Goal: Task Accomplishment & Management: Manage account settings

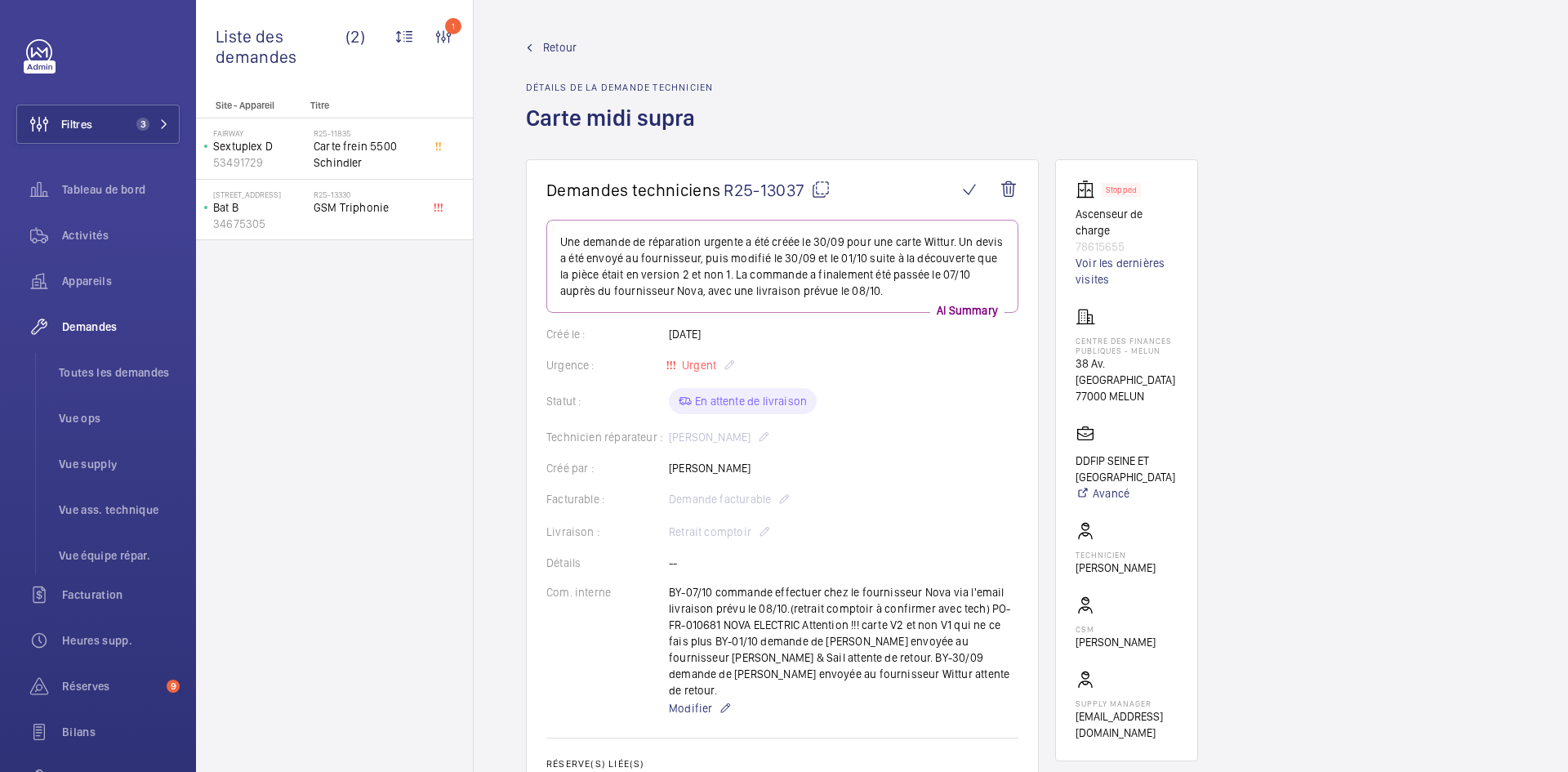
click at [567, 44] on span "Retour" at bounding box center [560, 47] width 33 height 17
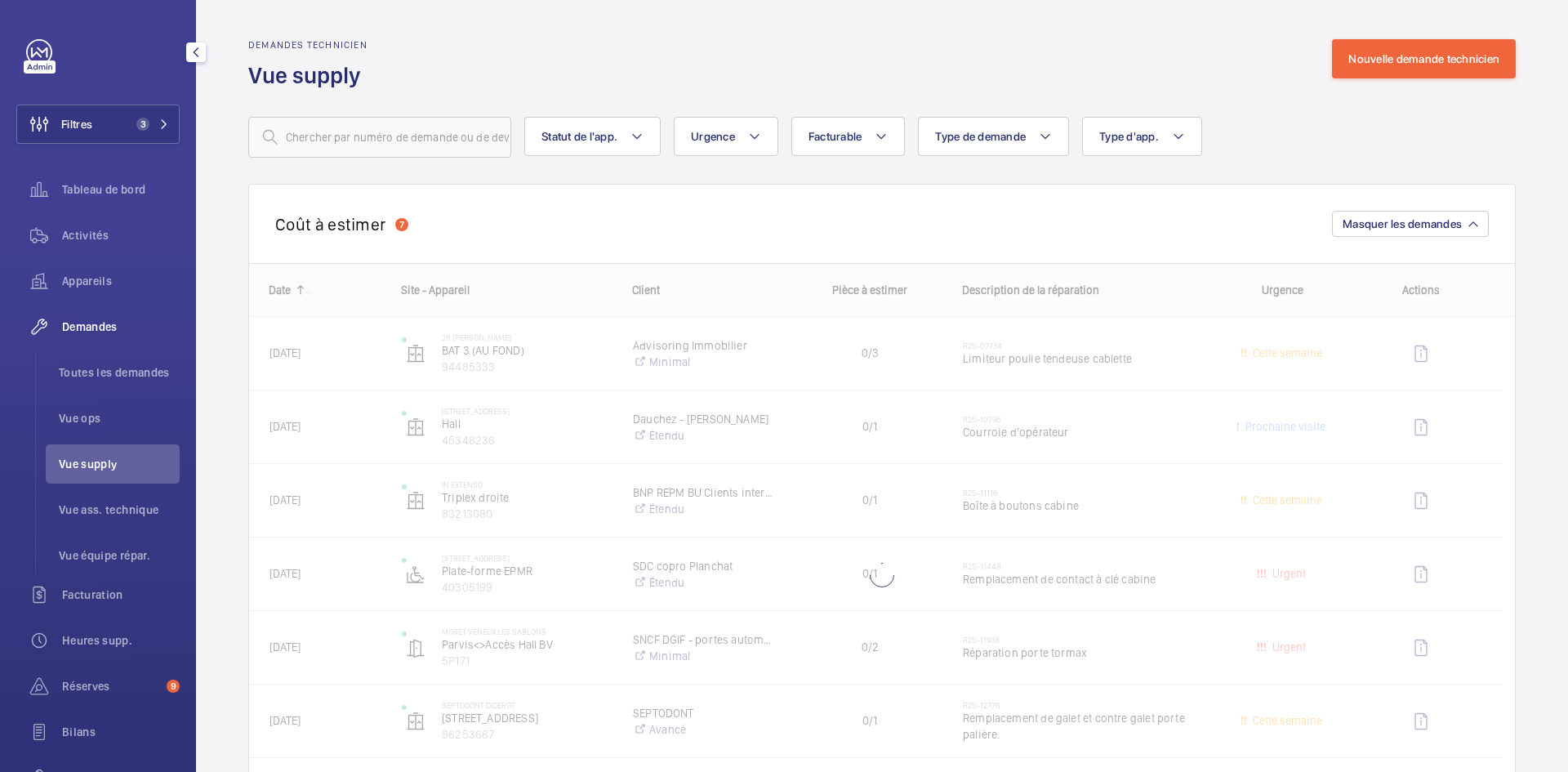
click at [90, 464] on span "Vue supply" at bounding box center [120, 465] width 121 height 17
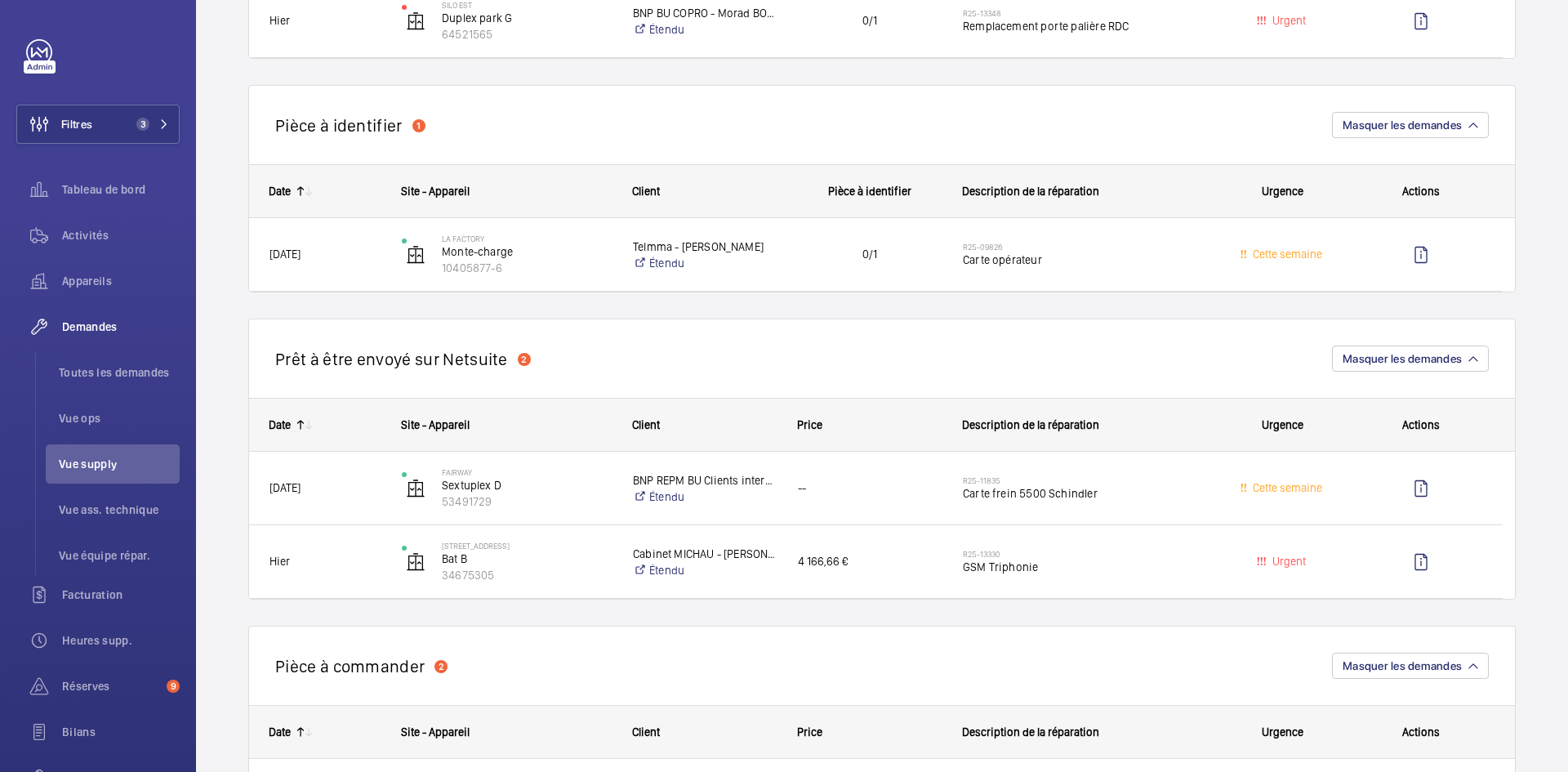
scroll to position [654, 0]
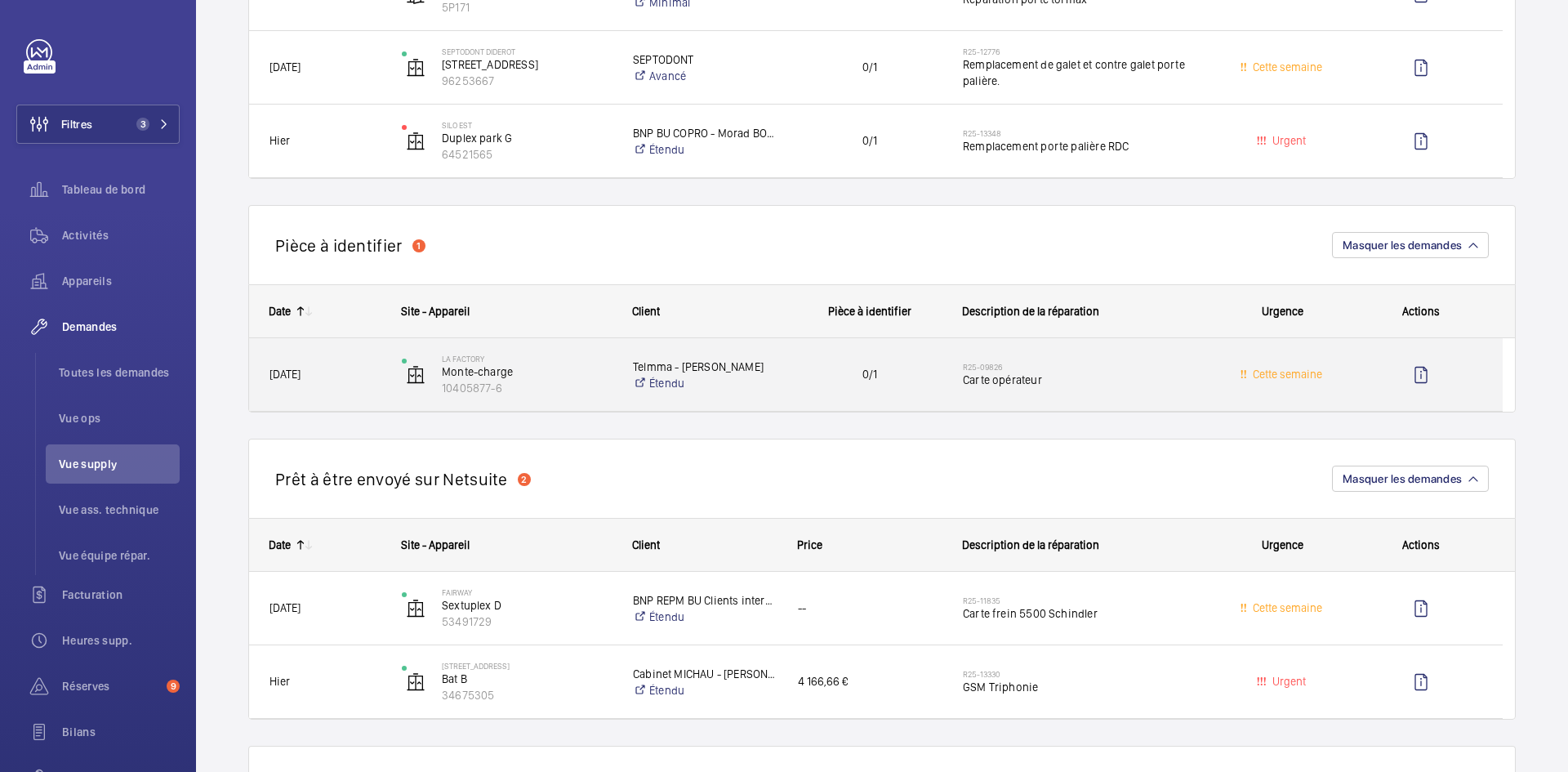
click at [343, 374] on span "19/07/2025" at bounding box center [325, 375] width 111 height 19
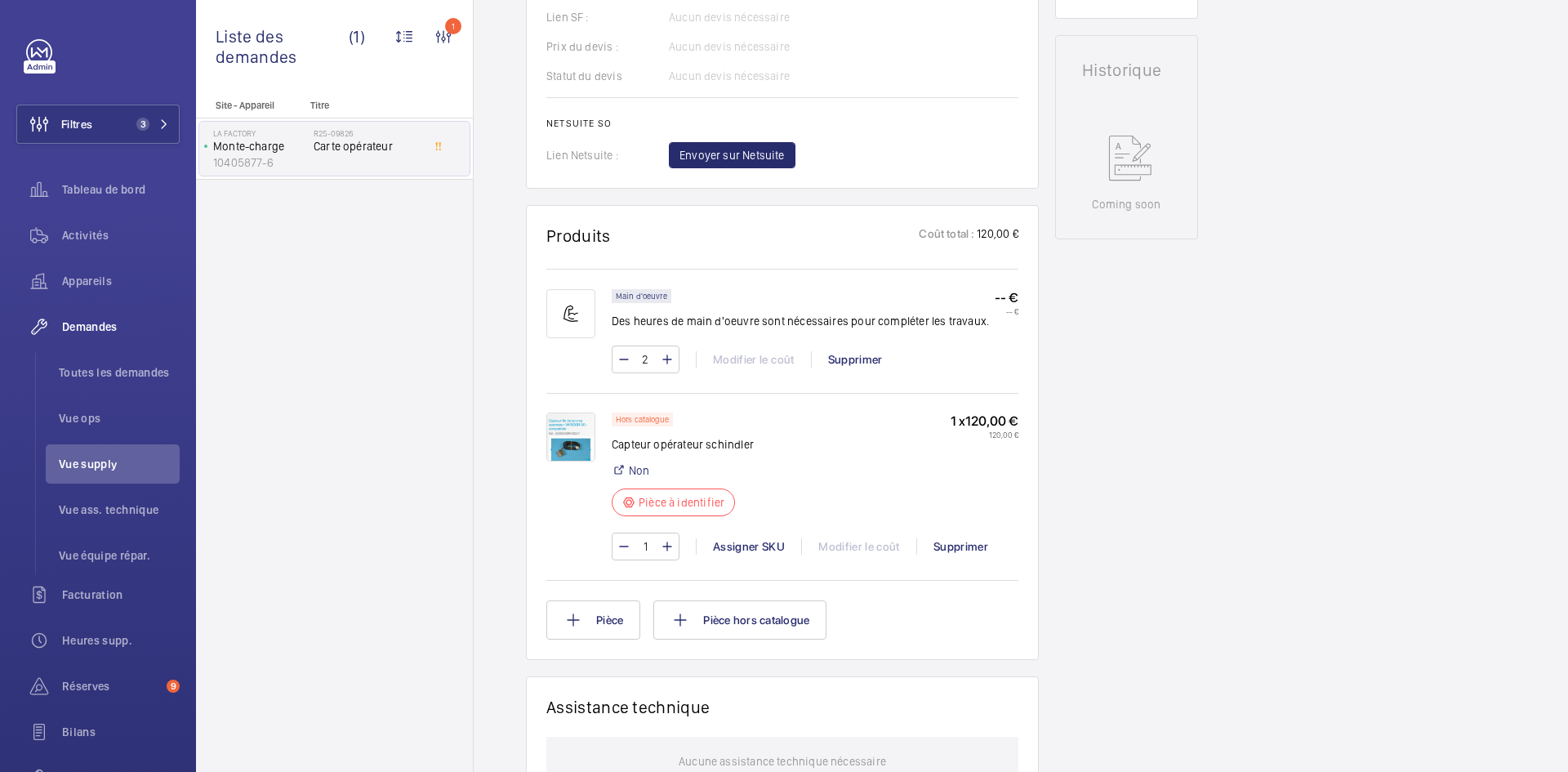
scroll to position [735, 0]
click at [581, 454] on img at bounding box center [571, 435] width 49 height 49
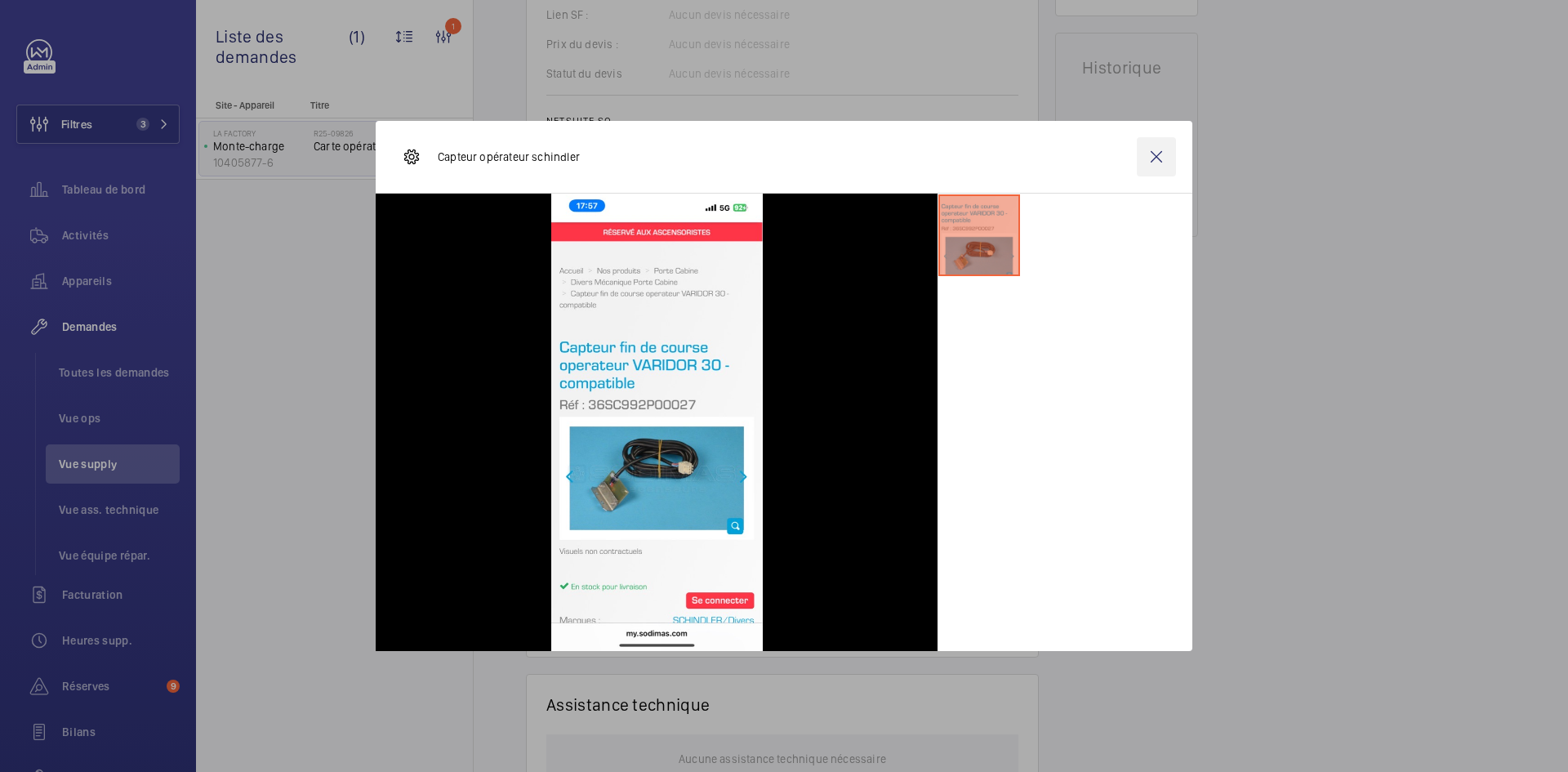
click at [1144, 158] on wm-front-icon-button at bounding box center [1156, 156] width 39 height 39
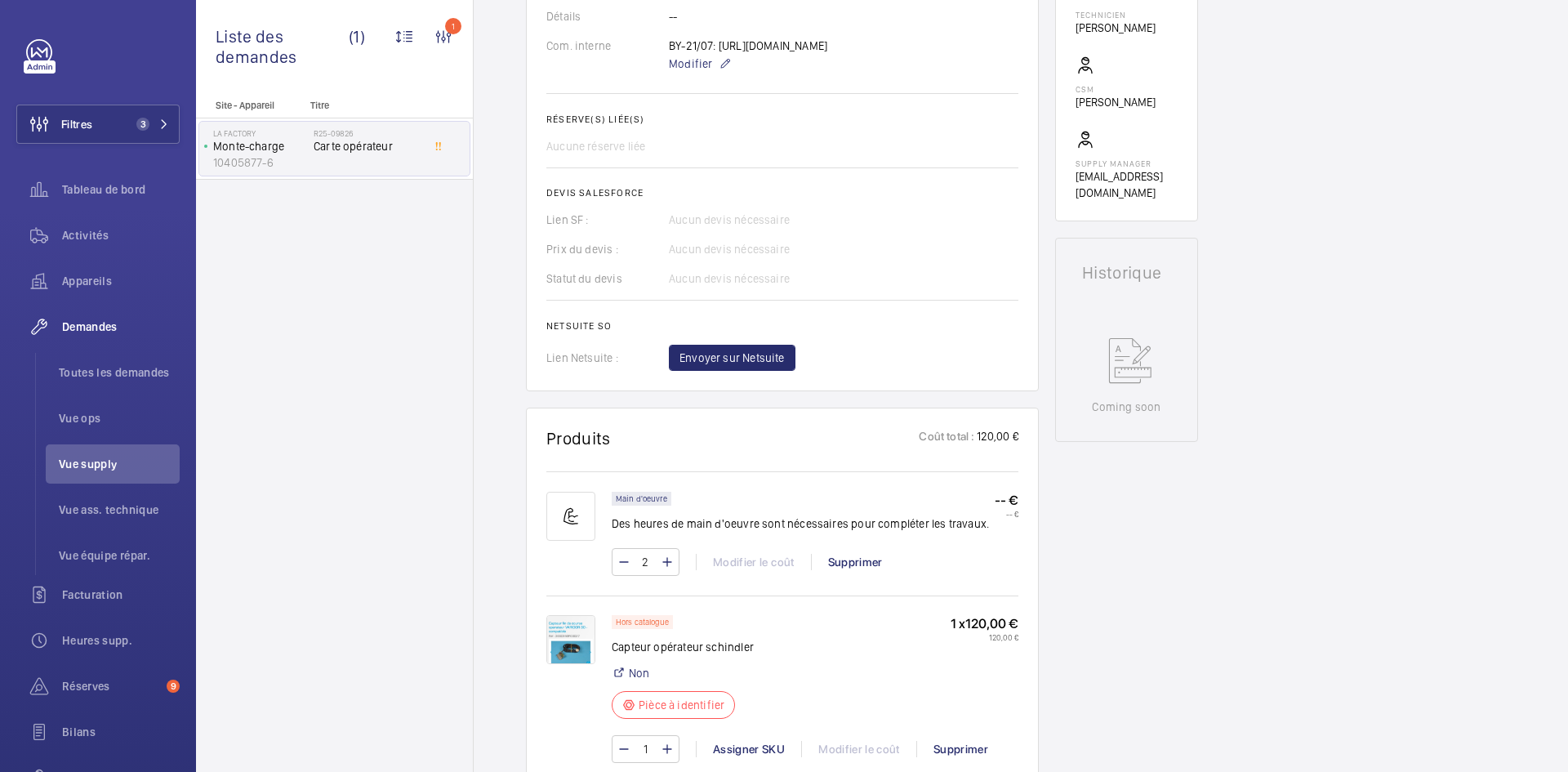
scroll to position [490, 0]
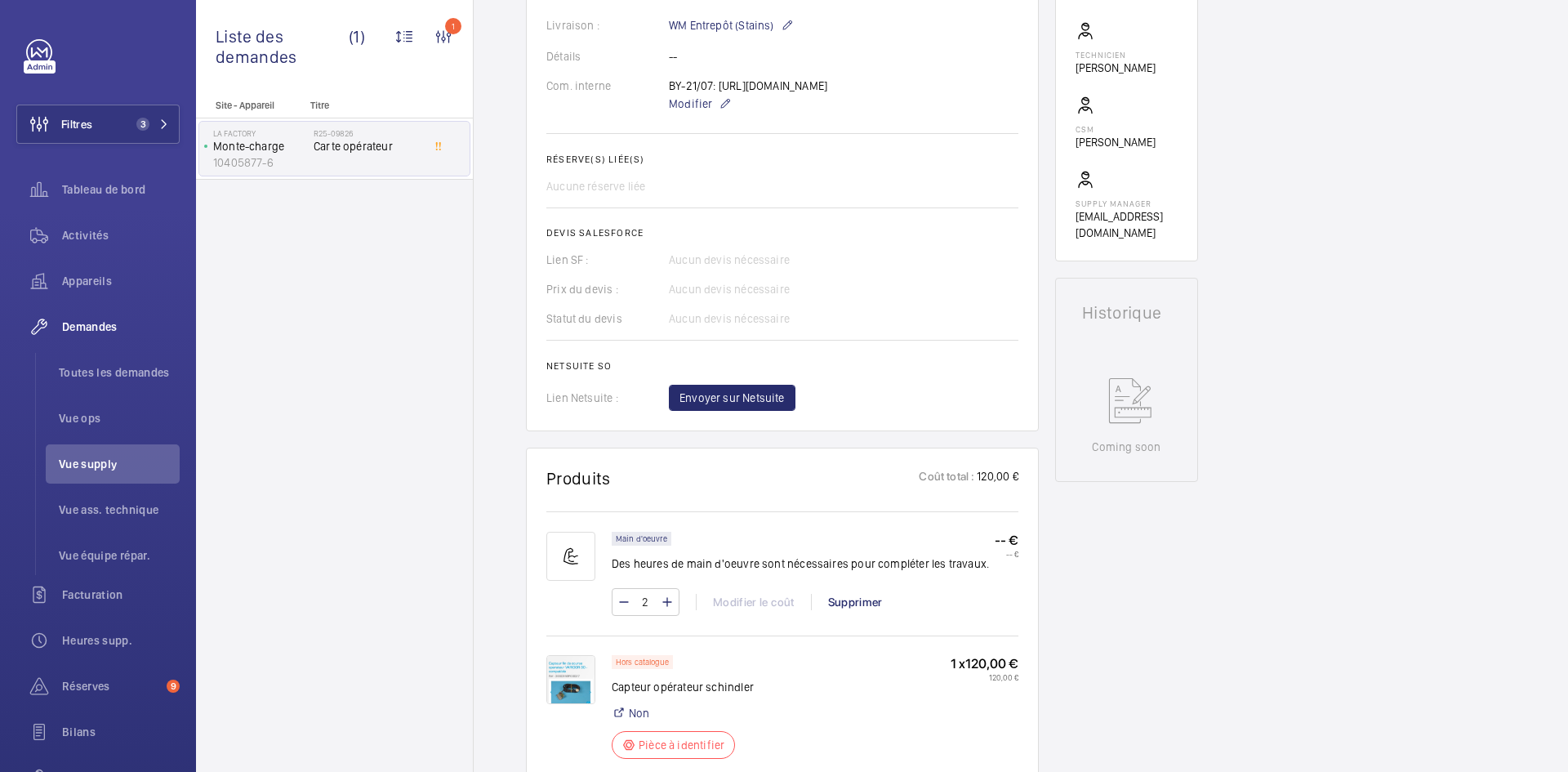
click at [577, 703] on img at bounding box center [571, 680] width 49 height 49
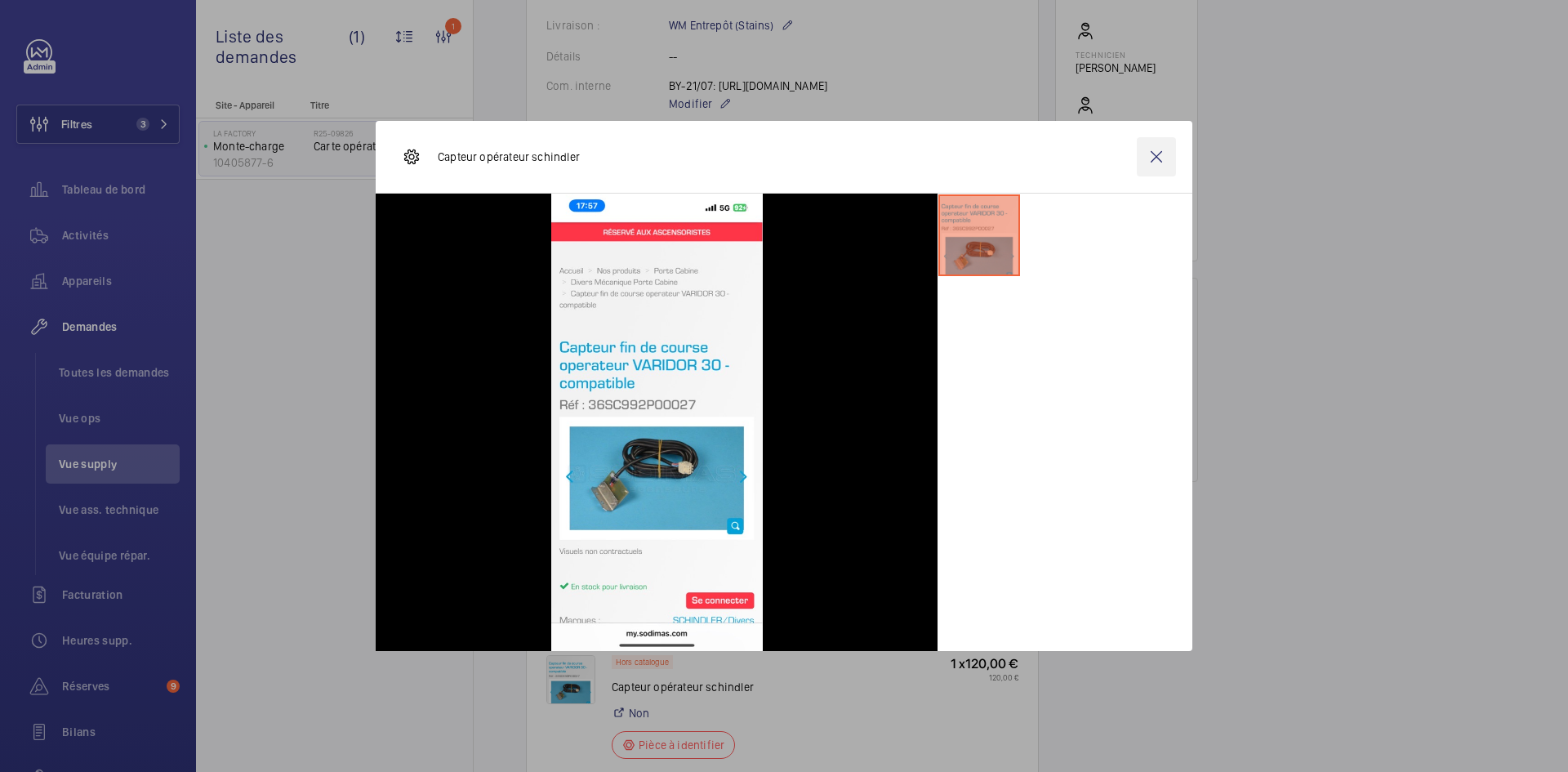
click at [1149, 161] on wm-front-icon-button at bounding box center [1156, 156] width 39 height 39
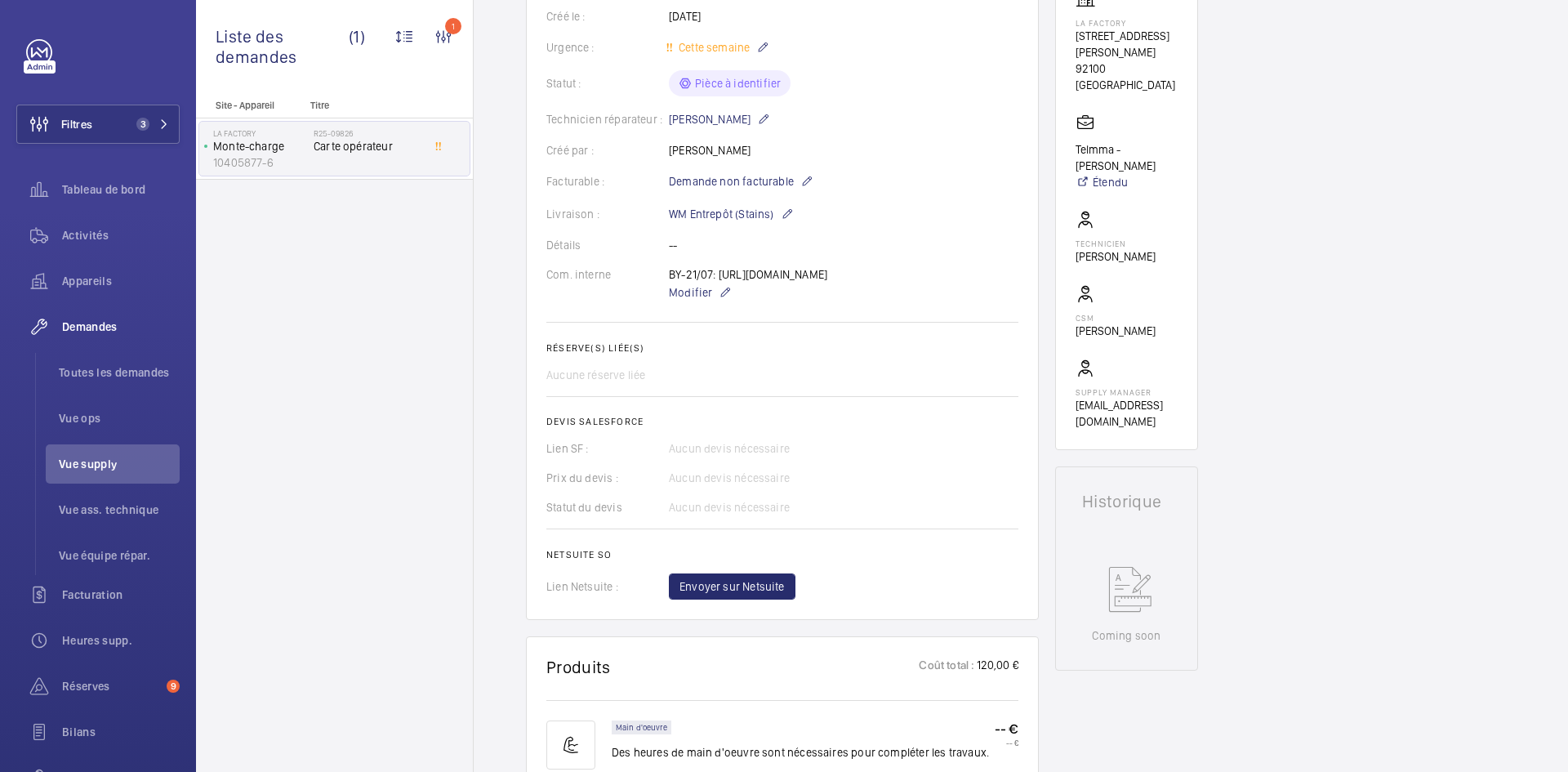
scroll to position [245, 0]
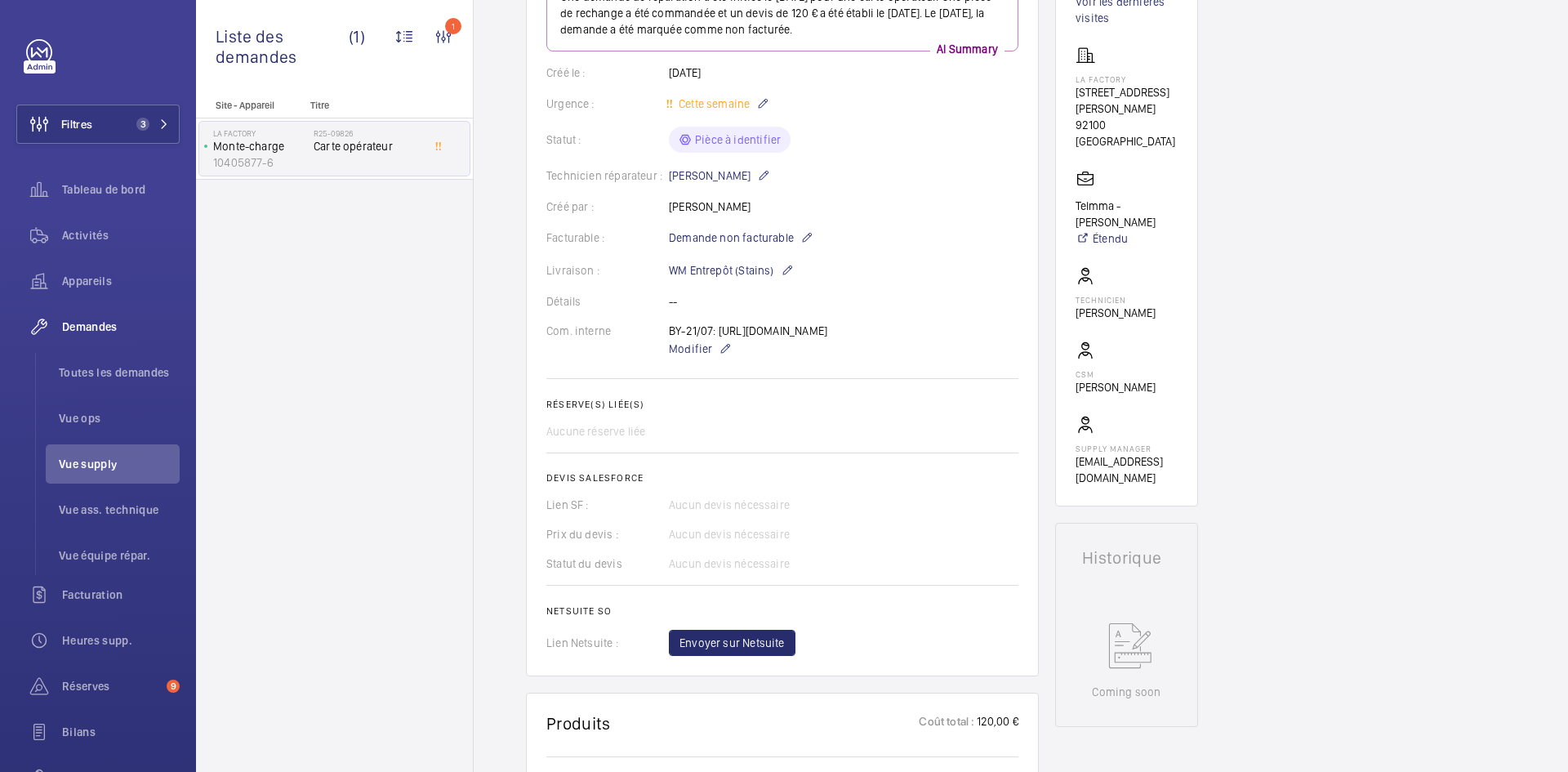
drag, startPoint x: 718, startPoint y: 327, endPoint x: 850, endPoint y: 344, distance: 133.1
click at [827, 344] on div "BY-21/07: https://my.sodimas.com/fr/capteur-fin-de-course-operateur-varidor-30 …" at bounding box center [747, 340] width 159 height 36
copy p "https://my.sodimas.com/fr/capteur-fin-de-course-operateur-varidor-30"
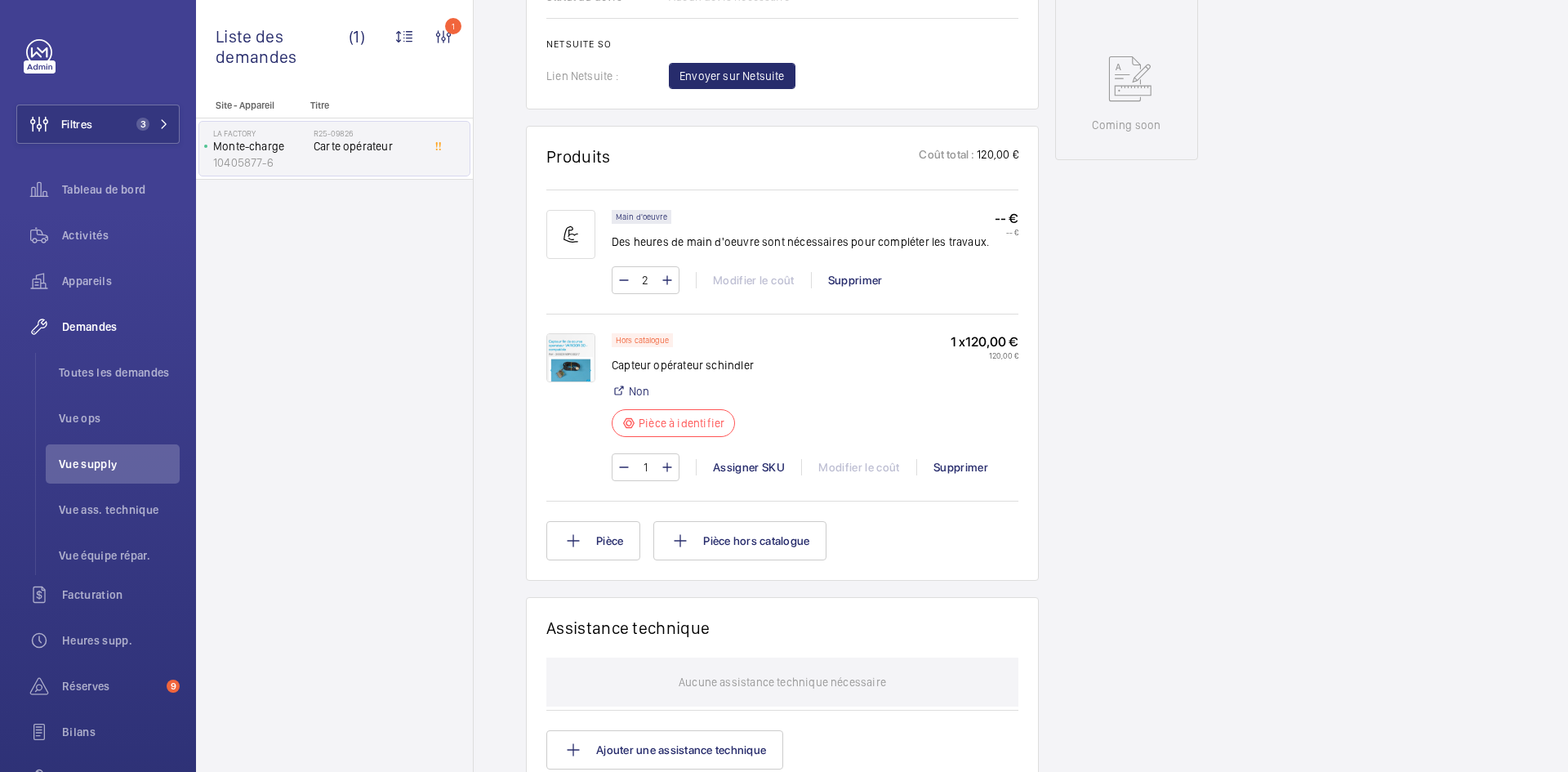
scroll to position [981, 0]
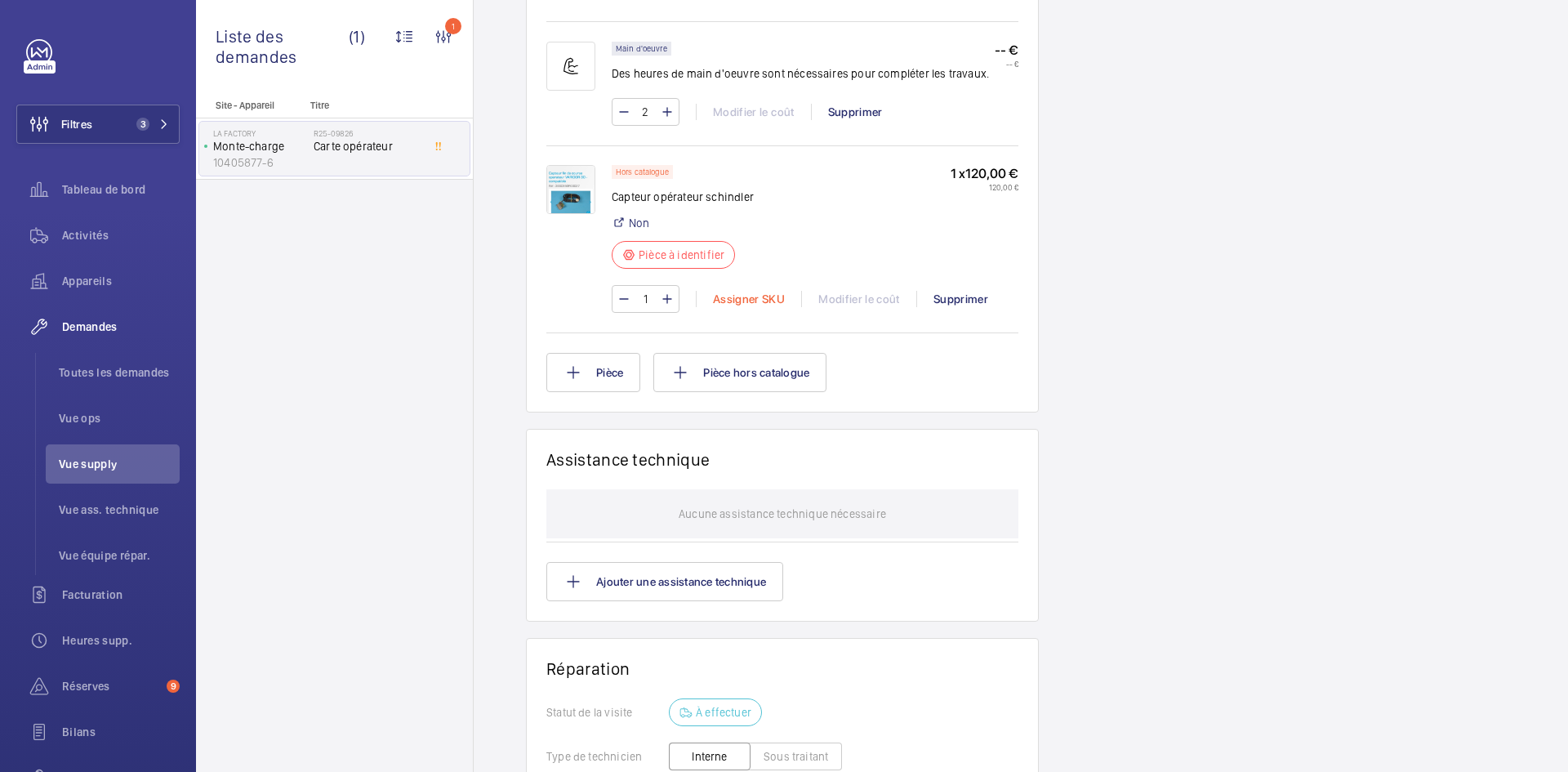
click at [748, 307] on div "Assigner SKU" at bounding box center [748, 299] width 105 height 17
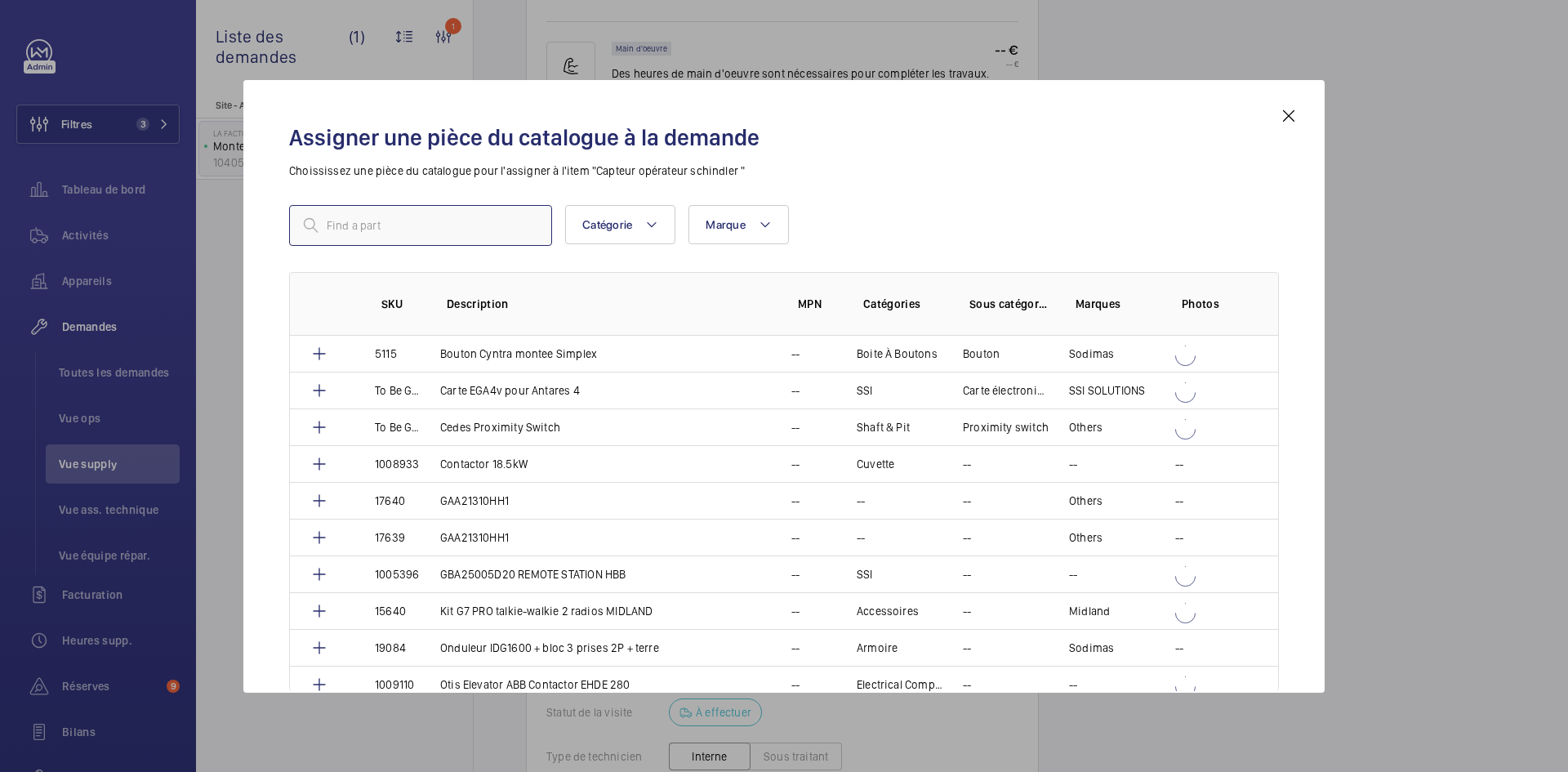
click at [417, 233] on input "text" at bounding box center [420, 225] width 263 height 41
paste input "1010459"
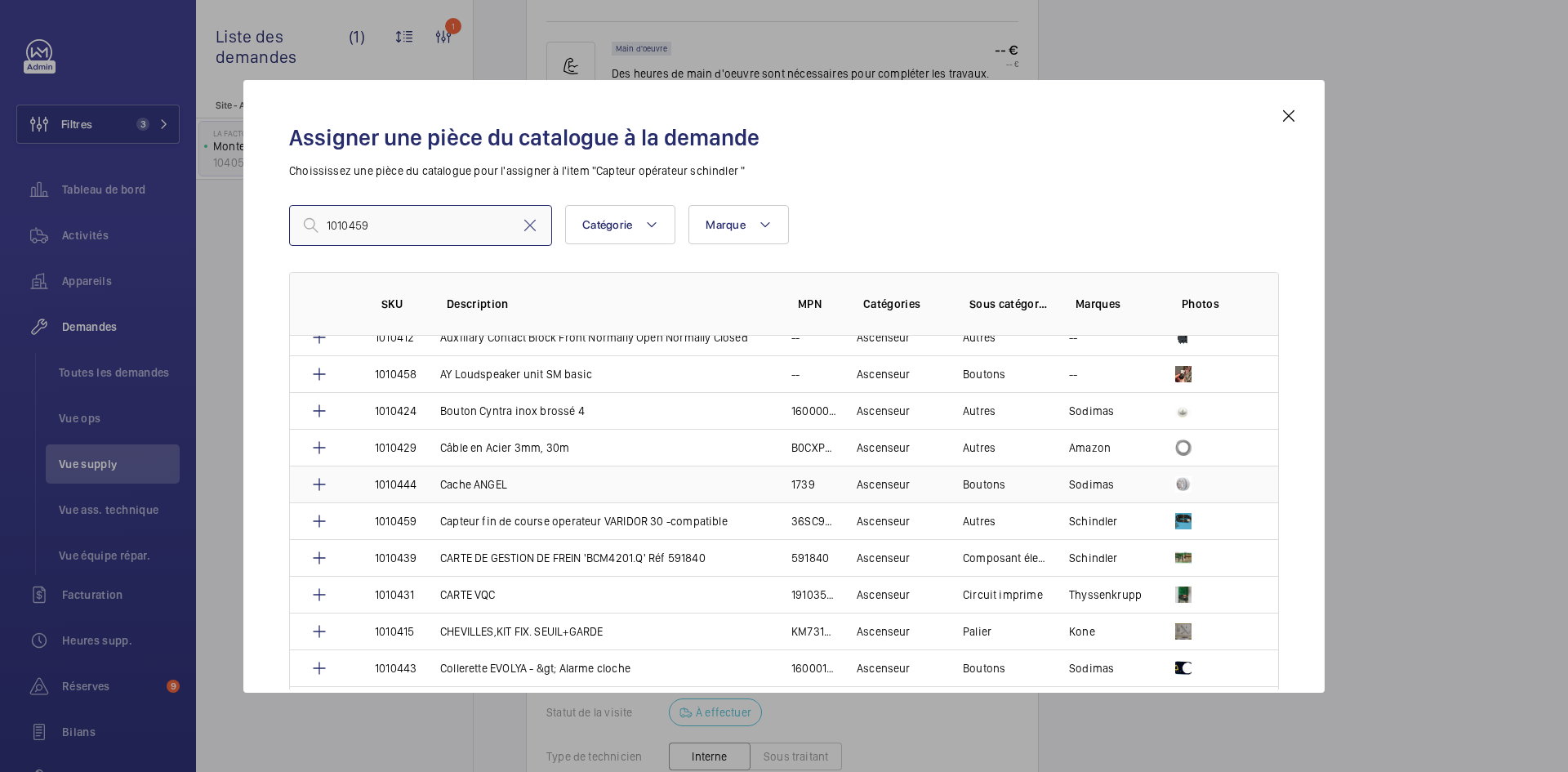
scroll to position [245, 0]
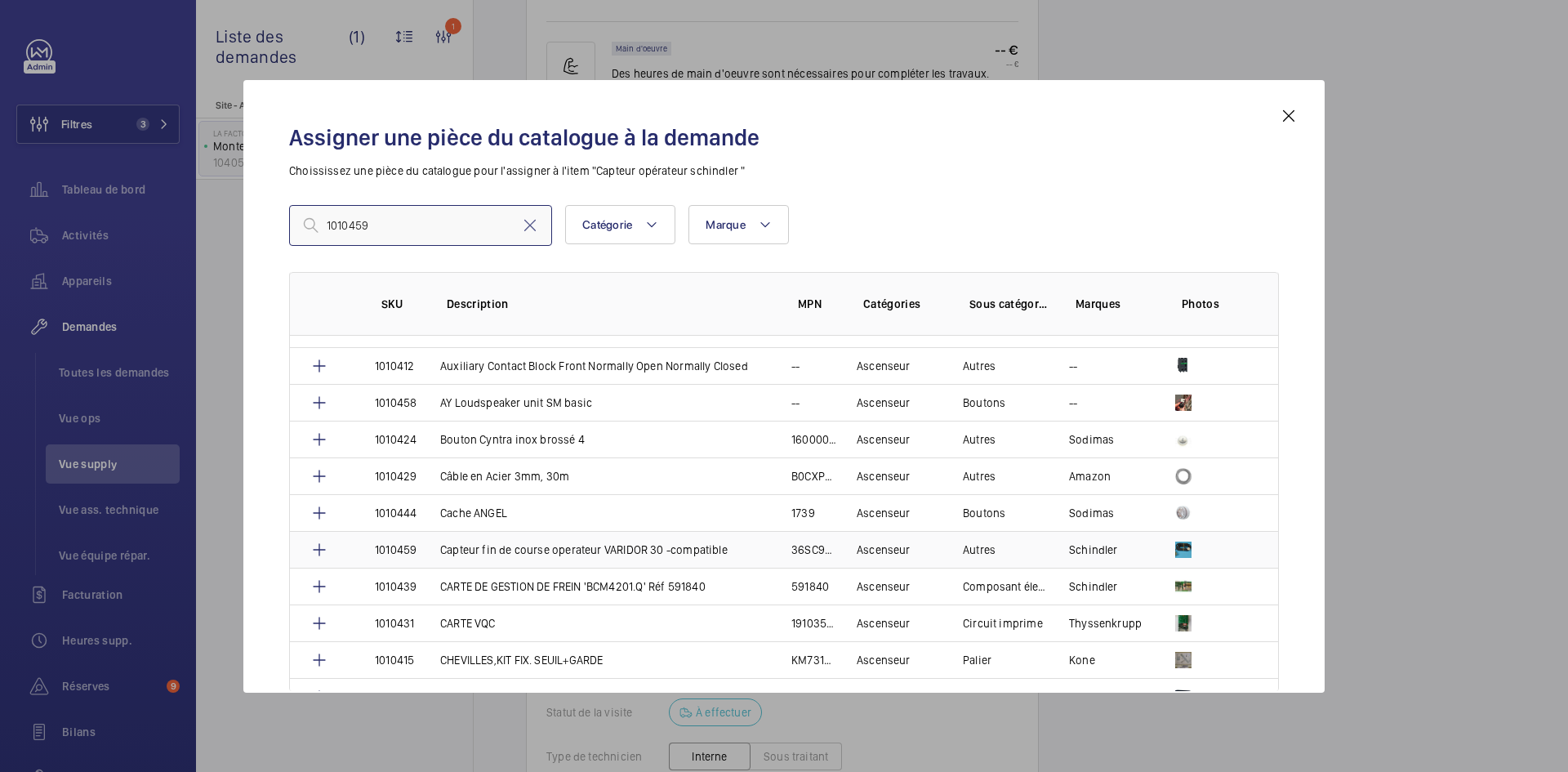
type input "1010459"
click at [429, 548] on td "Capteur fin de course operateur VARIDOR 30 -compatible" at bounding box center [595, 549] width 351 height 37
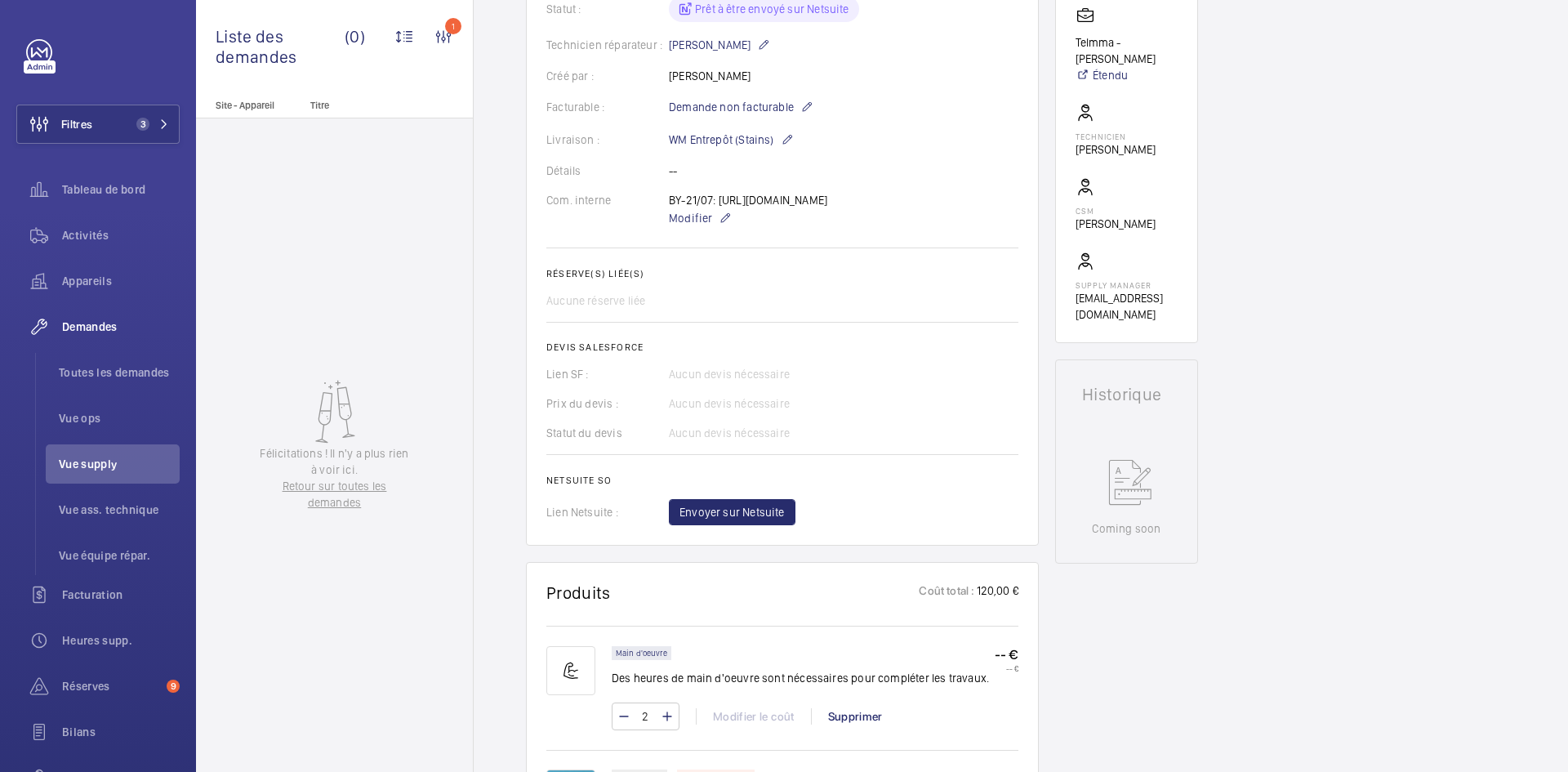
scroll to position [654, 0]
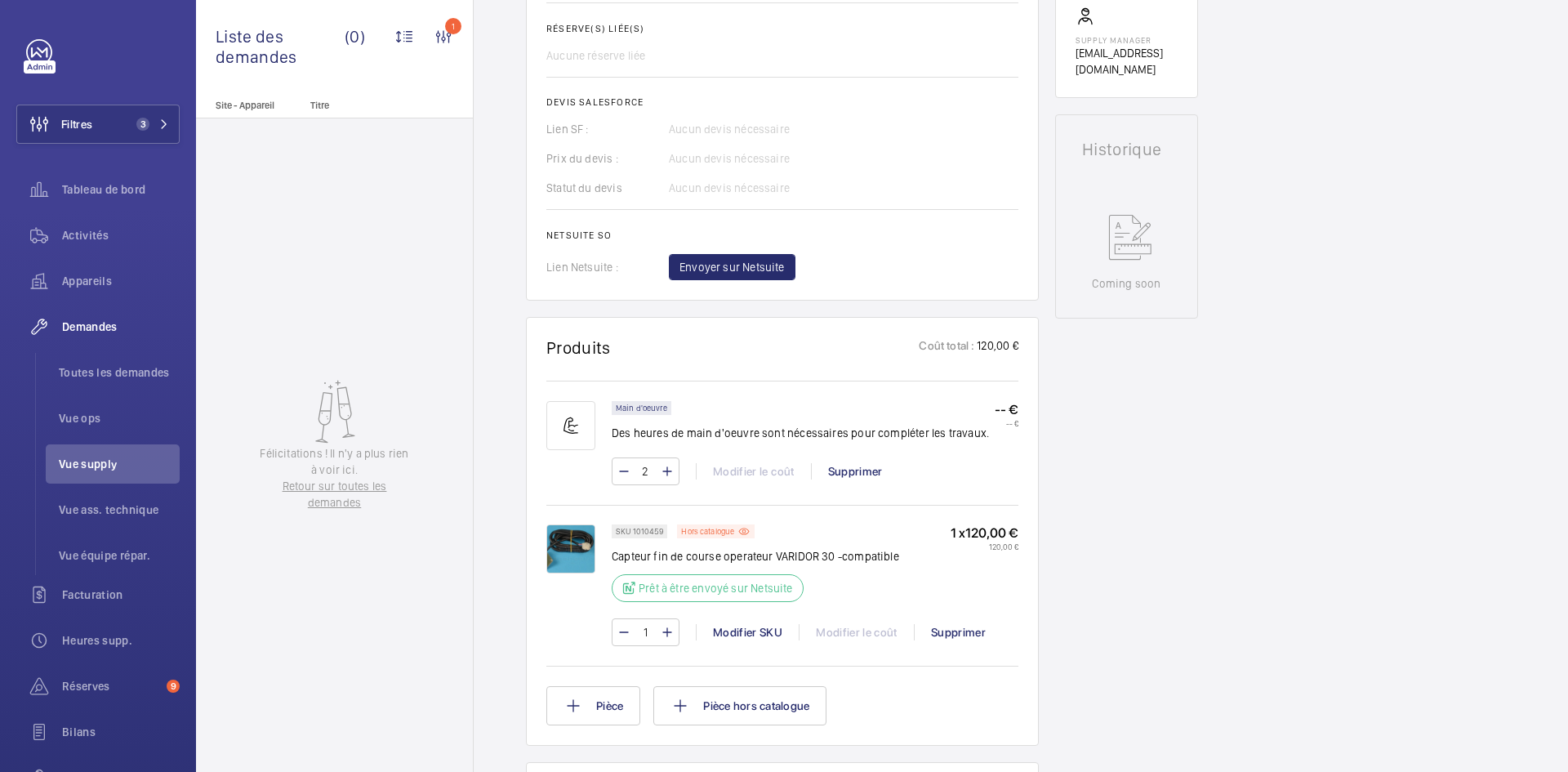
click at [571, 561] on img at bounding box center [571, 548] width 49 height 49
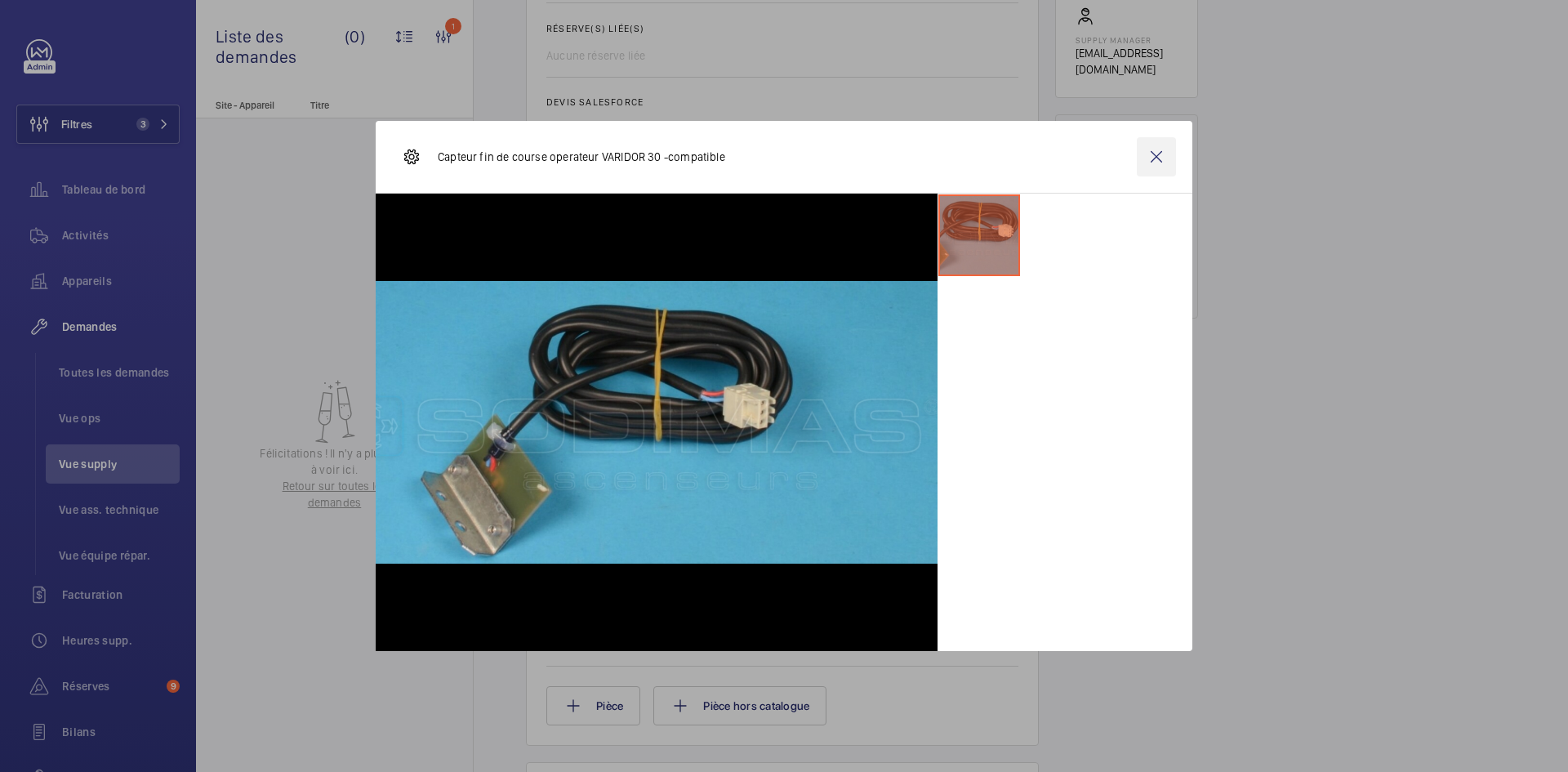
click at [1156, 160] on wm-front-icon-button at bounding box center [1156, 156] width 39 height 39
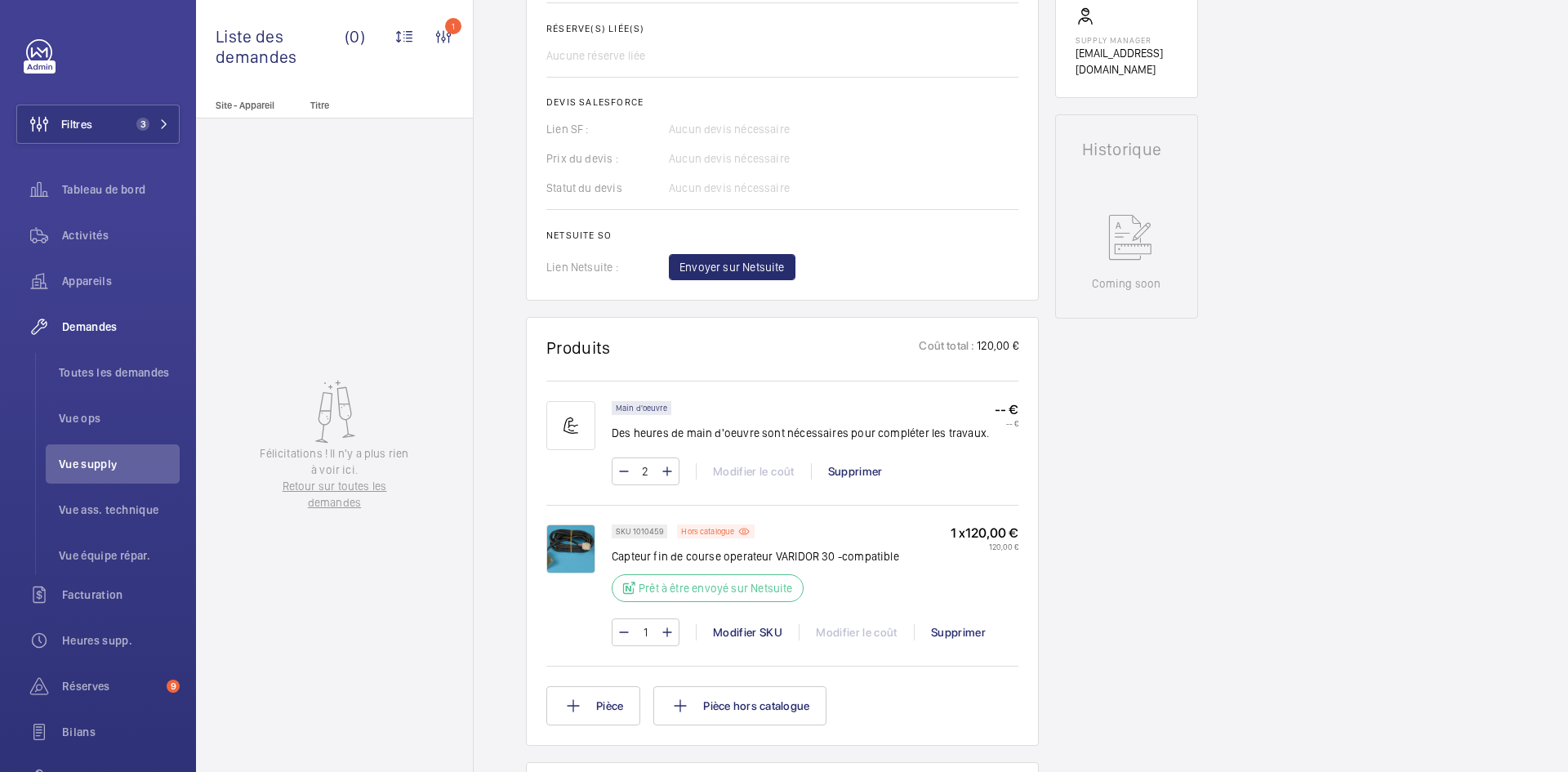
scroll to position [490, 0]
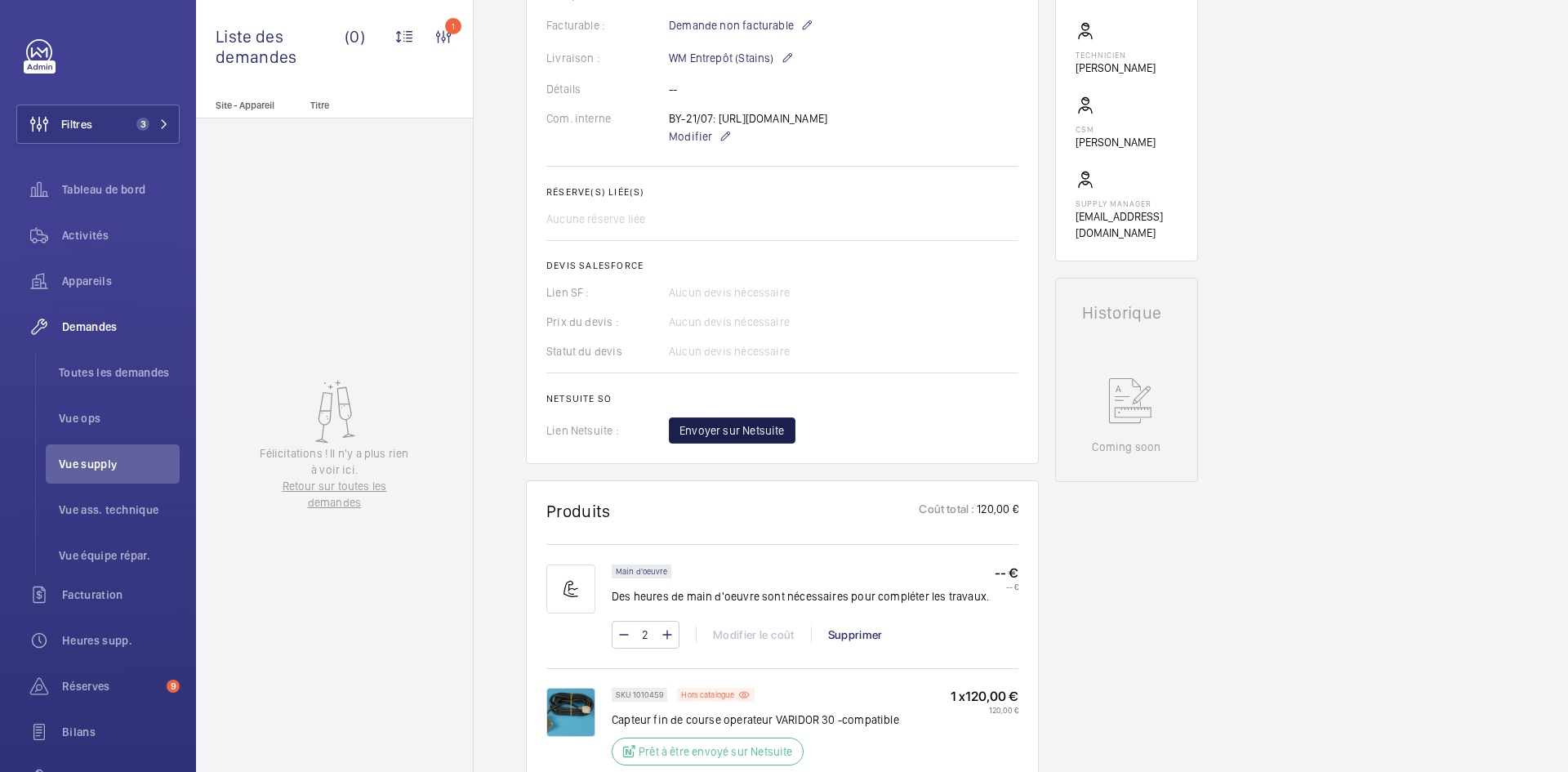
click at [744, 439] on span "Envoyer sur Netsuite" at bounding box center [732, 430] width 105 height 17
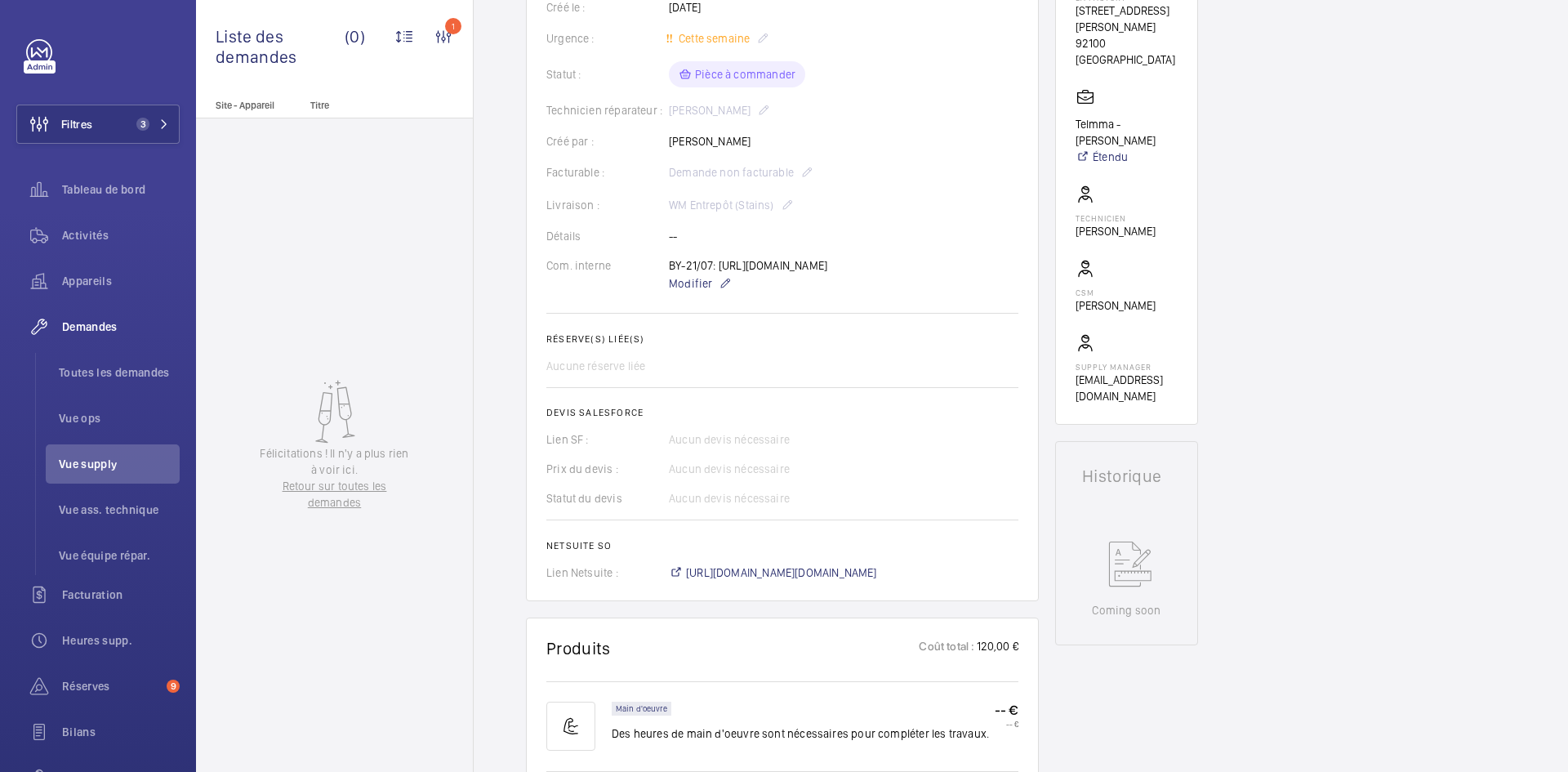
scroll to position [670, 0]
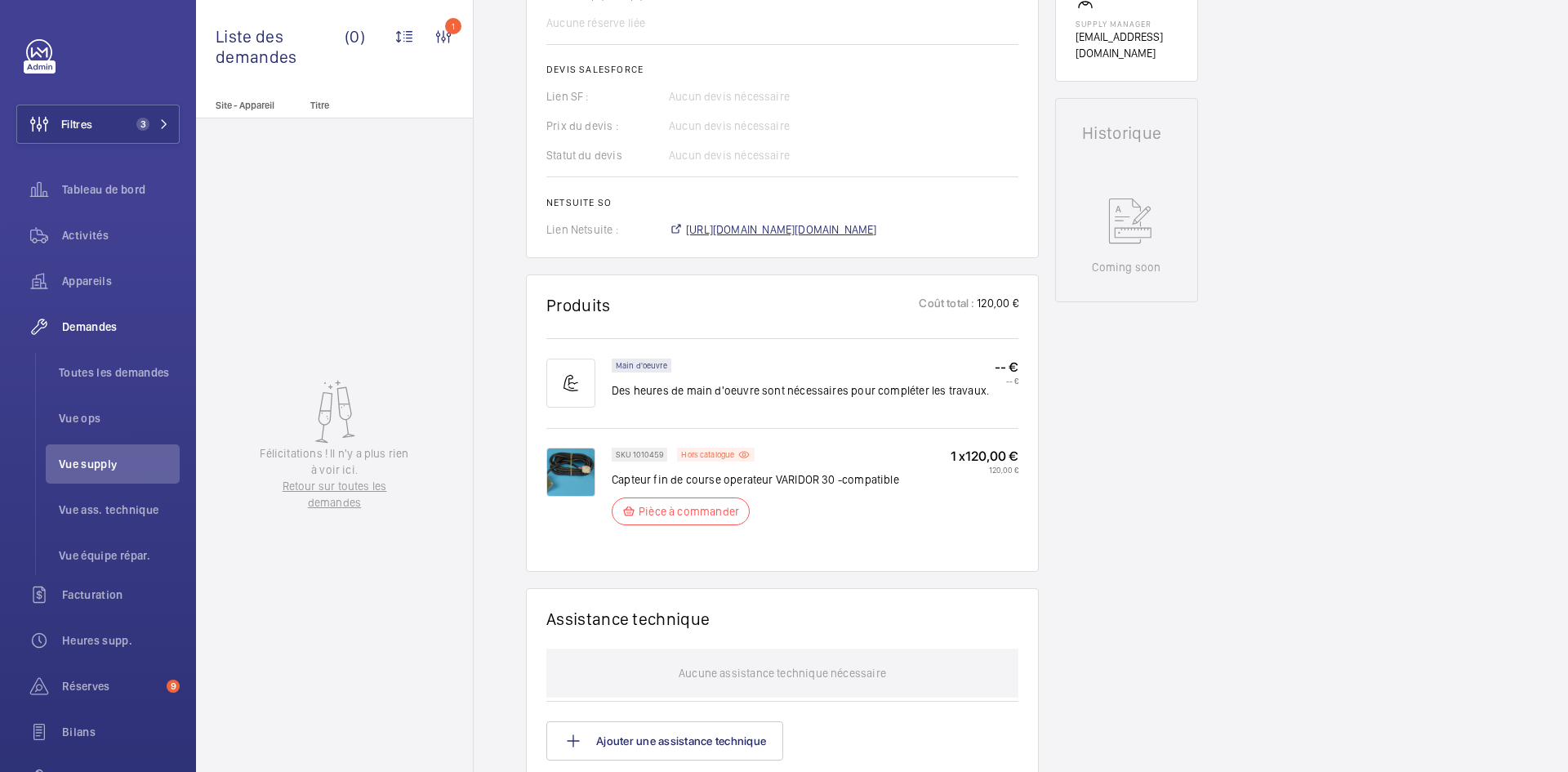
click at [877, 238] on span "https://6461500.app.netsuite.com/app/accounting/transactions/salesord.nl?id=307…" at bounding box center [782, 229] width 191 height 17
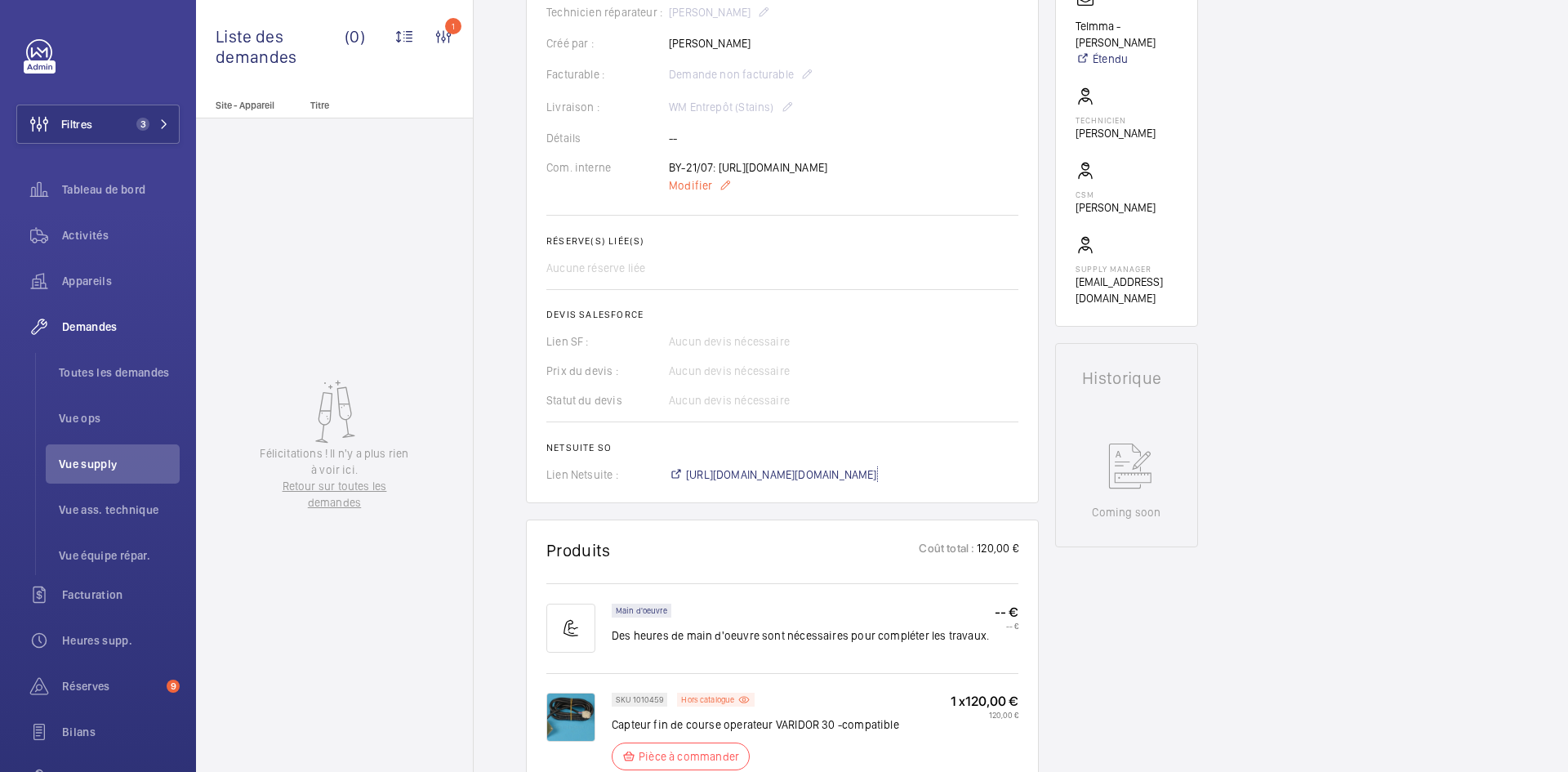
scroll to position [179, 0]
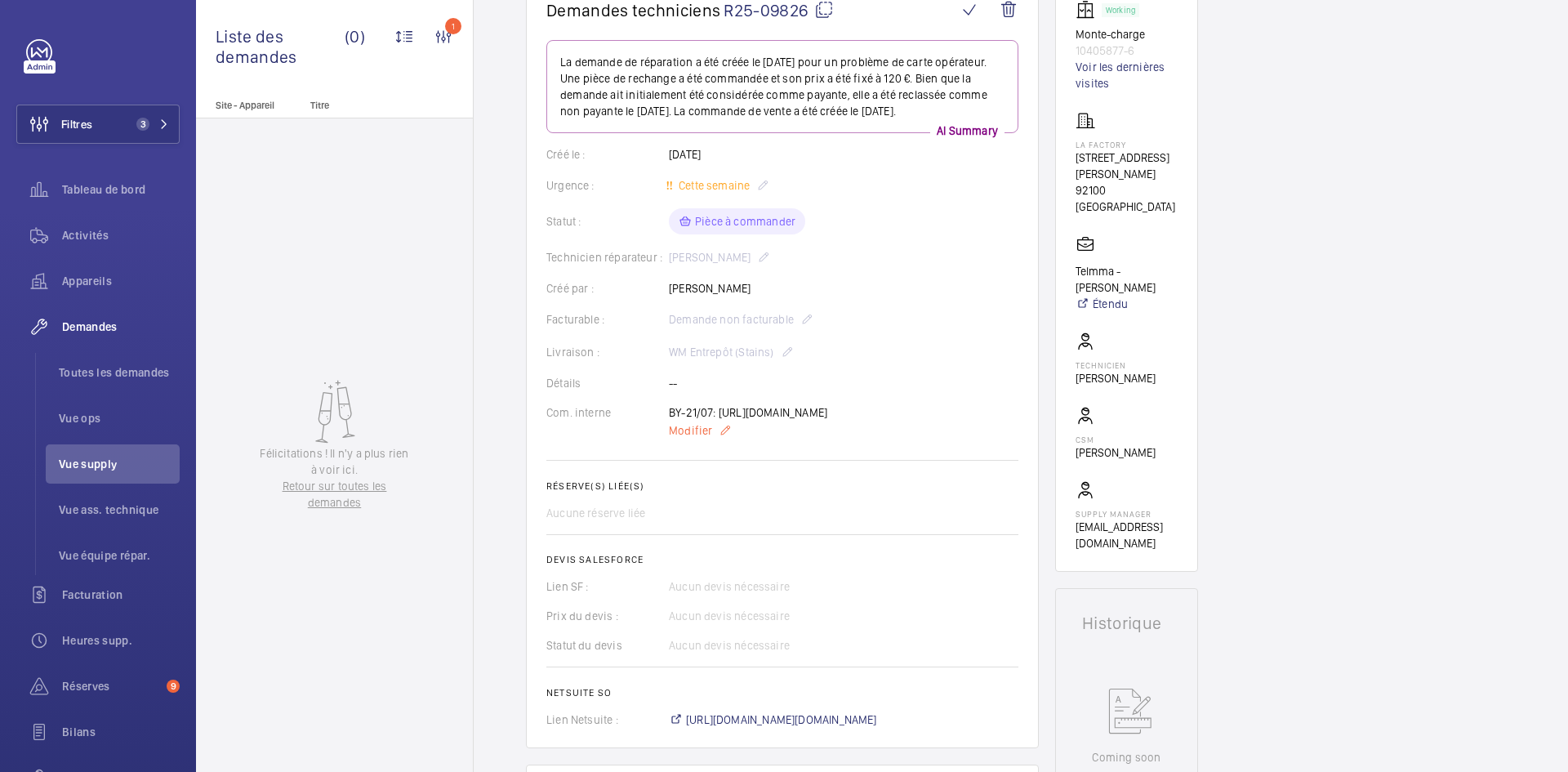
click at [693, 440] on p "Modifier" at bounding box center [747, 430] width 159 height 20
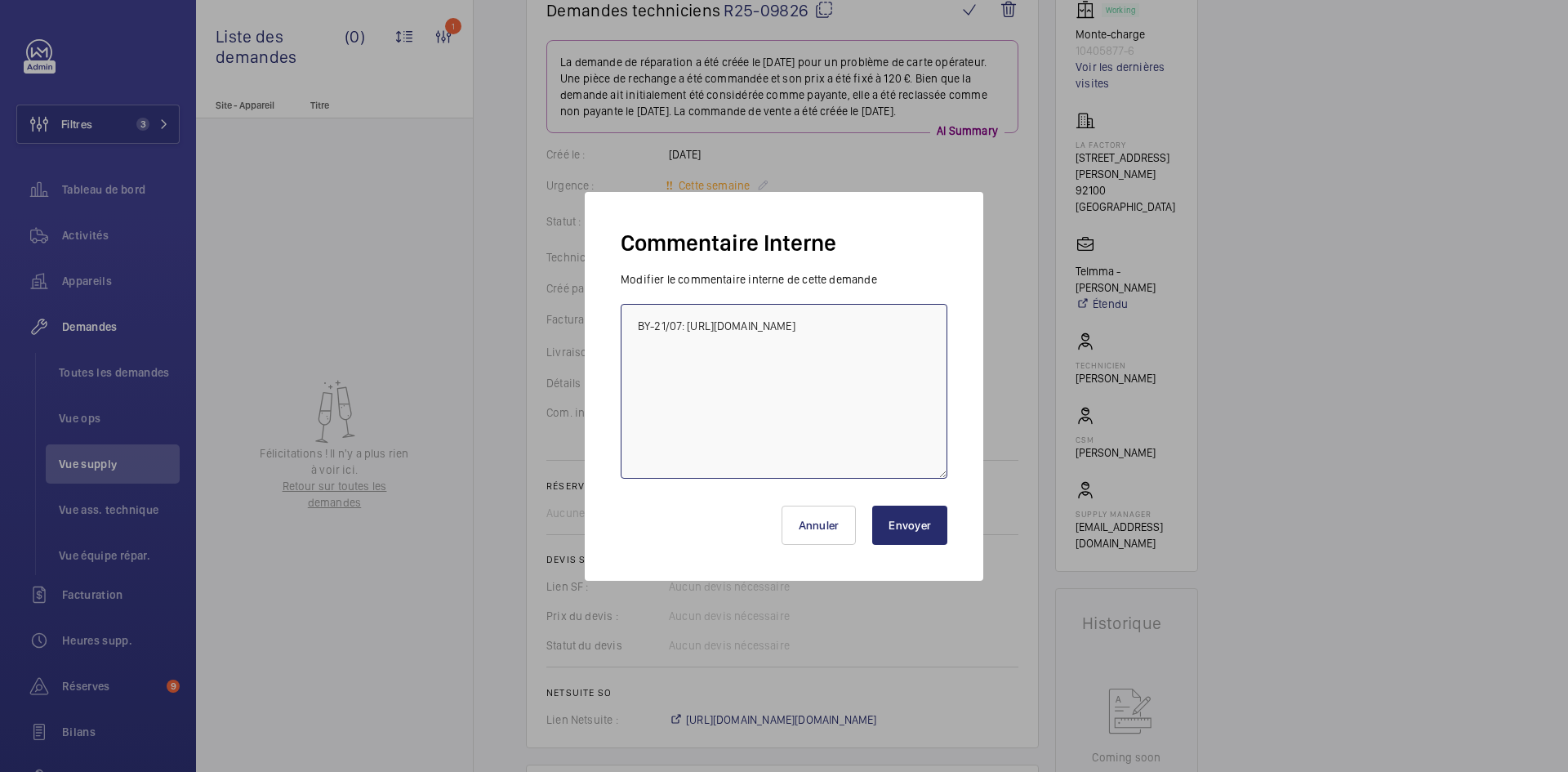
click at [628, 318] on textarea "BY-21/07: https://my.sodimas.com/fr/capteur-fin-de-course-operateur-varidor-30" at bounding box center [783, 391] width 326 height 175
click at [627, 318] on textarea "BY-21/07: https://my.sodimas.com/fr/capteur-fin-de-course-operateur-varidor-30" at bounding box center [783, 391] width 326 height 175
paste textarea "BY-07/10 commande effectuer chez le fournisseur Sodimas via le site livraison p…"
type textarea "BY-07/10 commande effectuer chez le fournisseur Sodimas via le site livraison p…"
click at [940, 534] on button "Envoyer" at bounding box center [909, 525] width 75 height 39
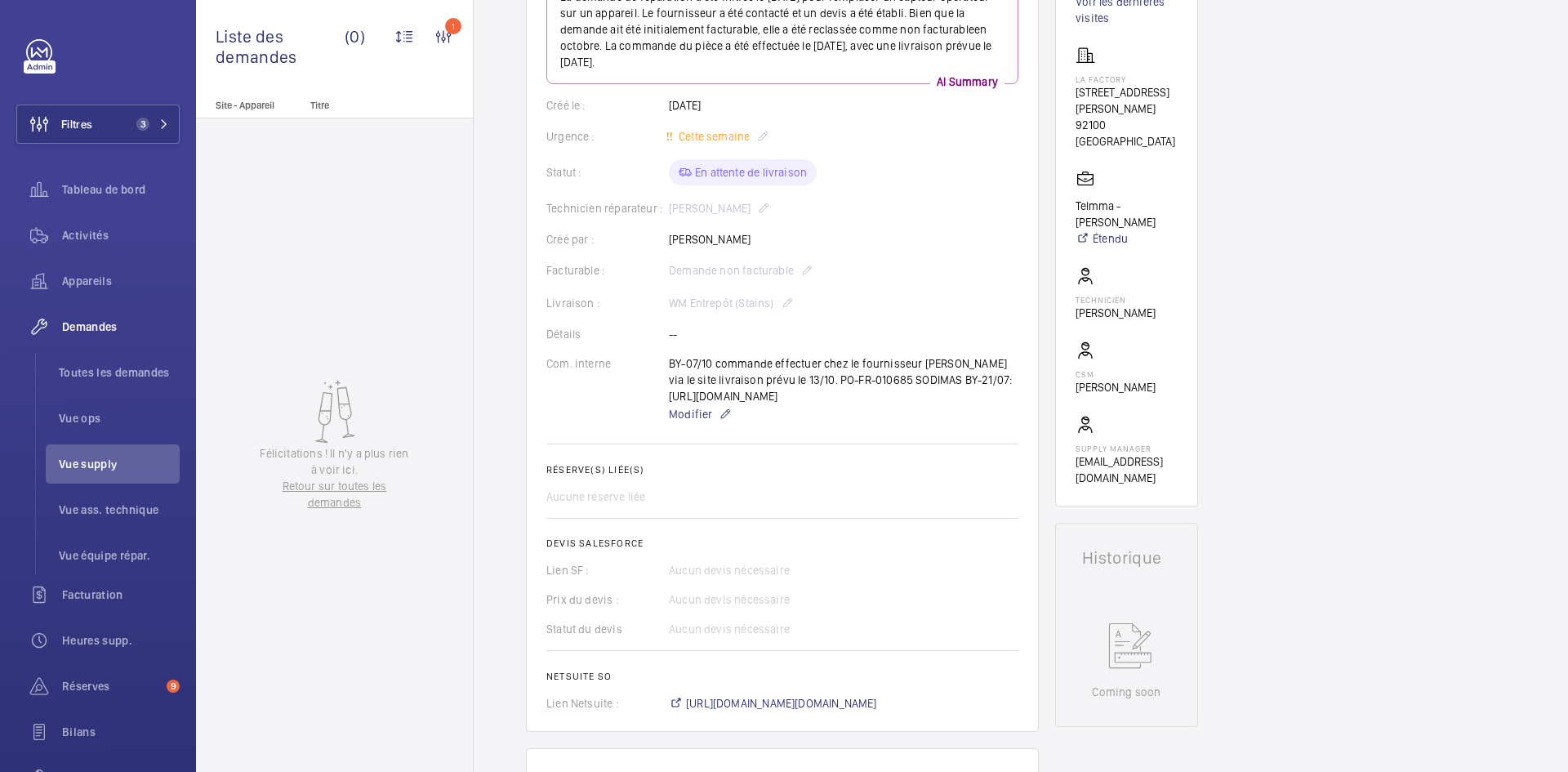
scroll to position [0, 0]
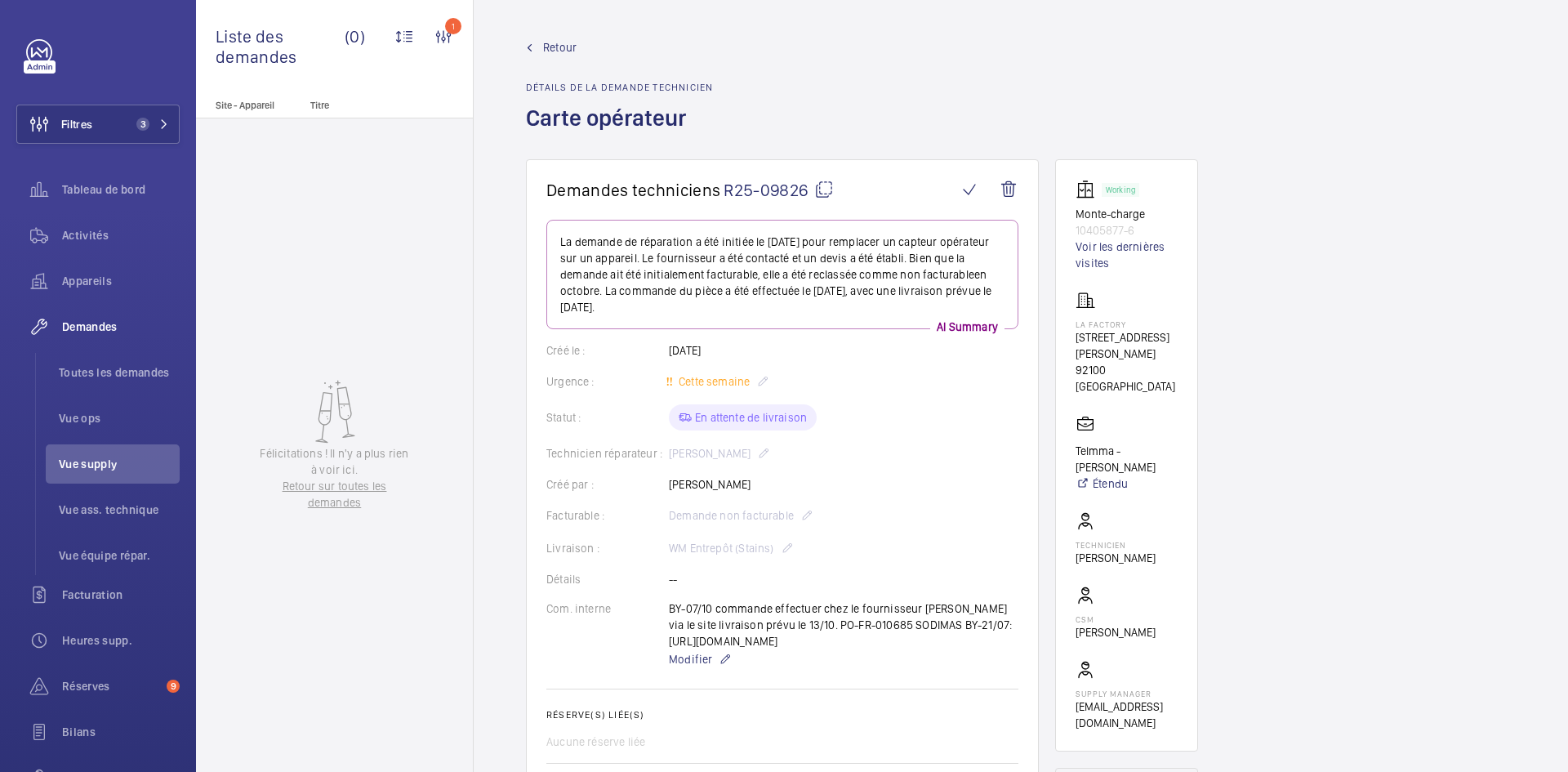
click at [547, 51] on span "Retour" at bounding box center [560, 47] width 33 height 17
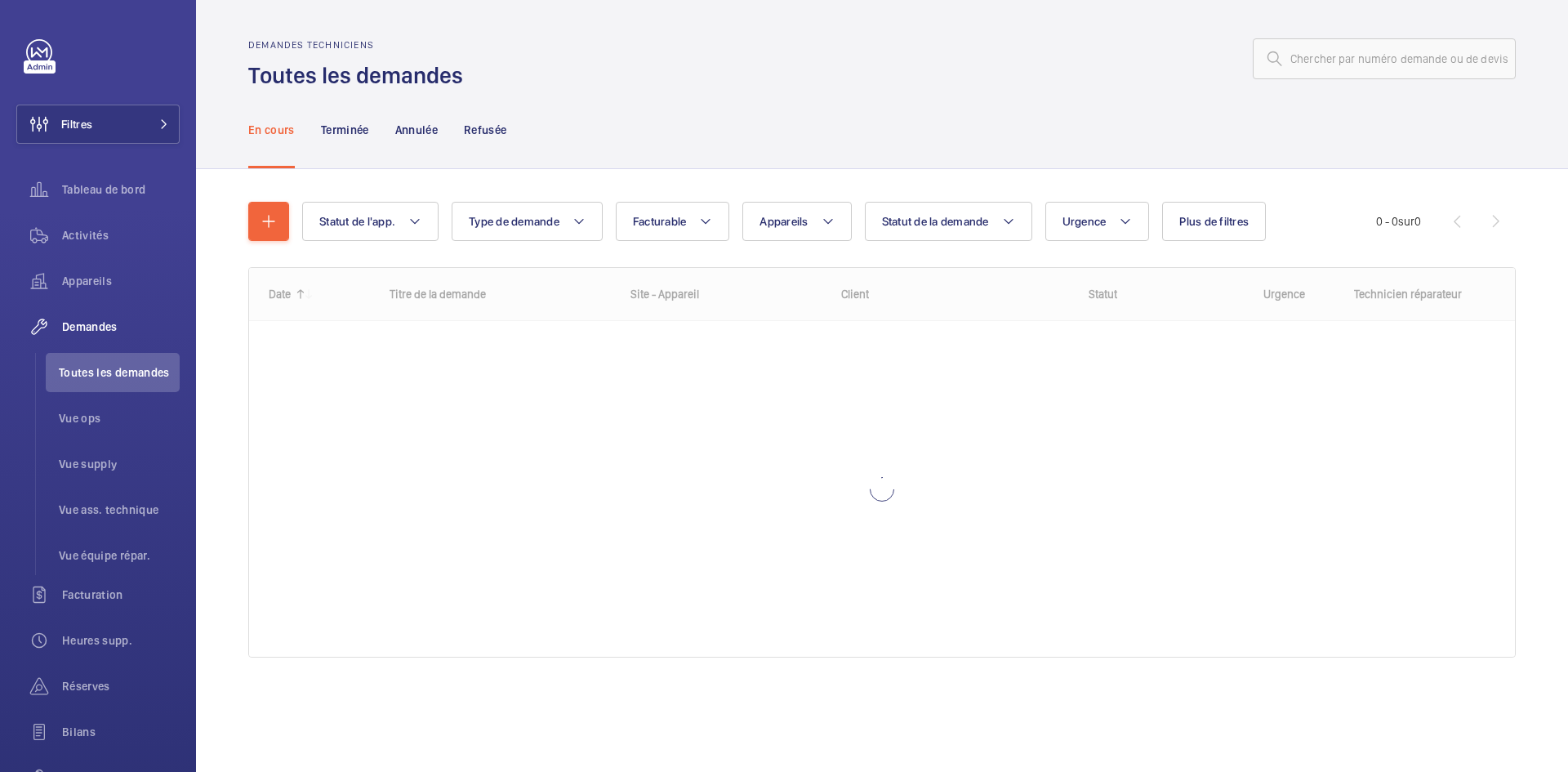
click at [1306, 56] on input "text" at bounding box center [1384, 58] width 263 height 41
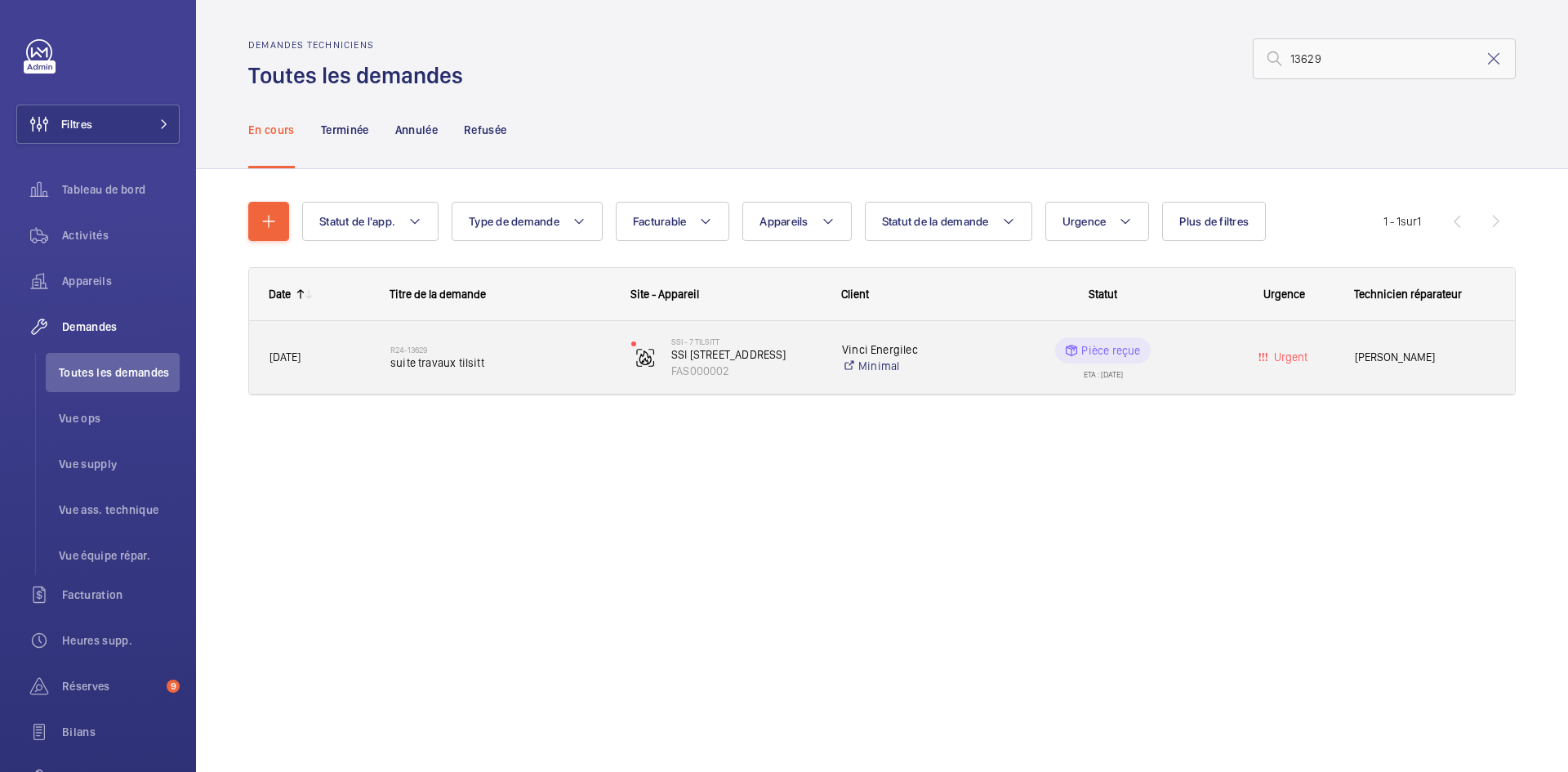
type input "13629"
click at [367, 350] on span "04/12/2024" at bounding box center [319, 357] width 100 height 19
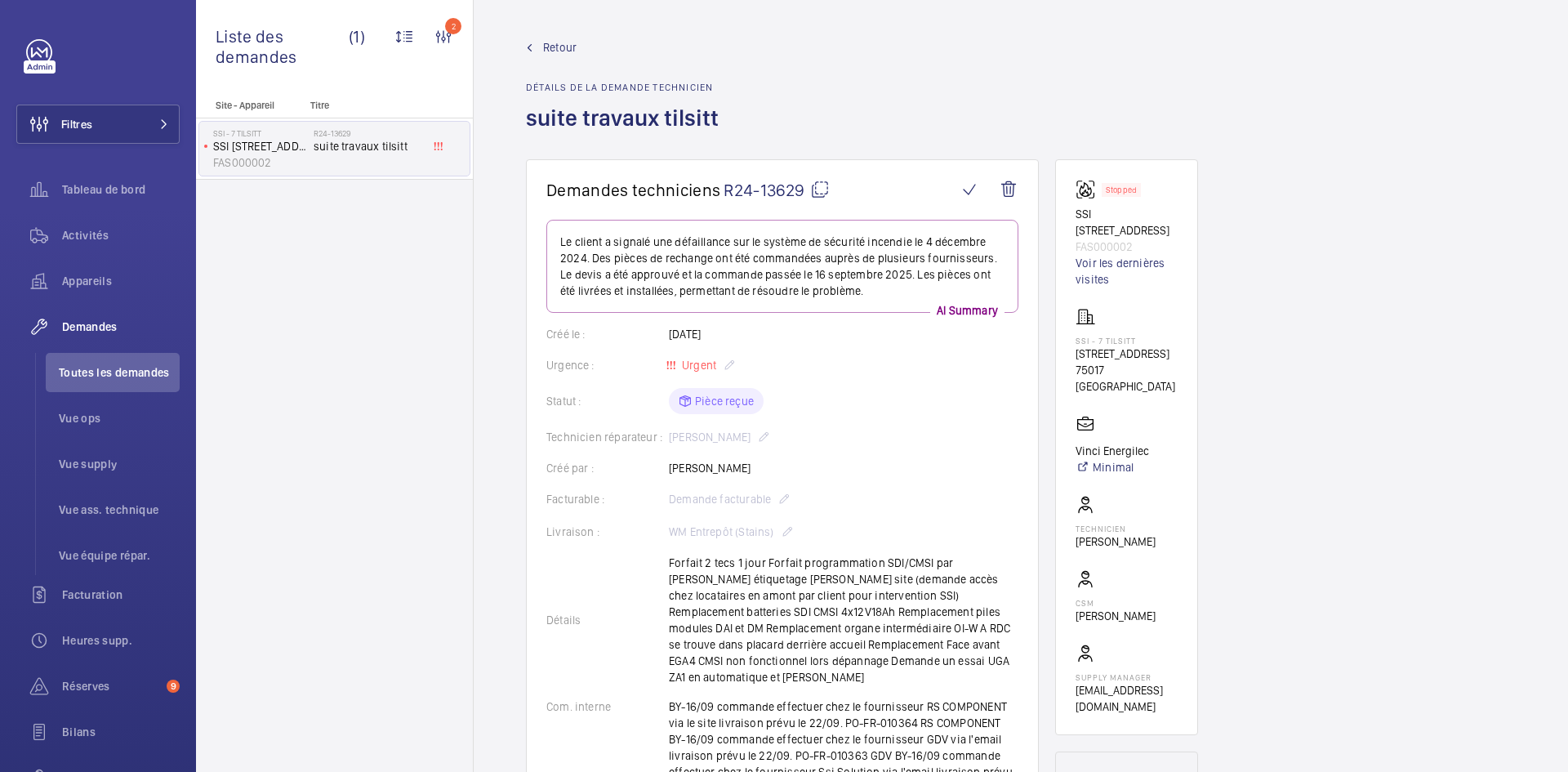
scroll to position [81, 0]
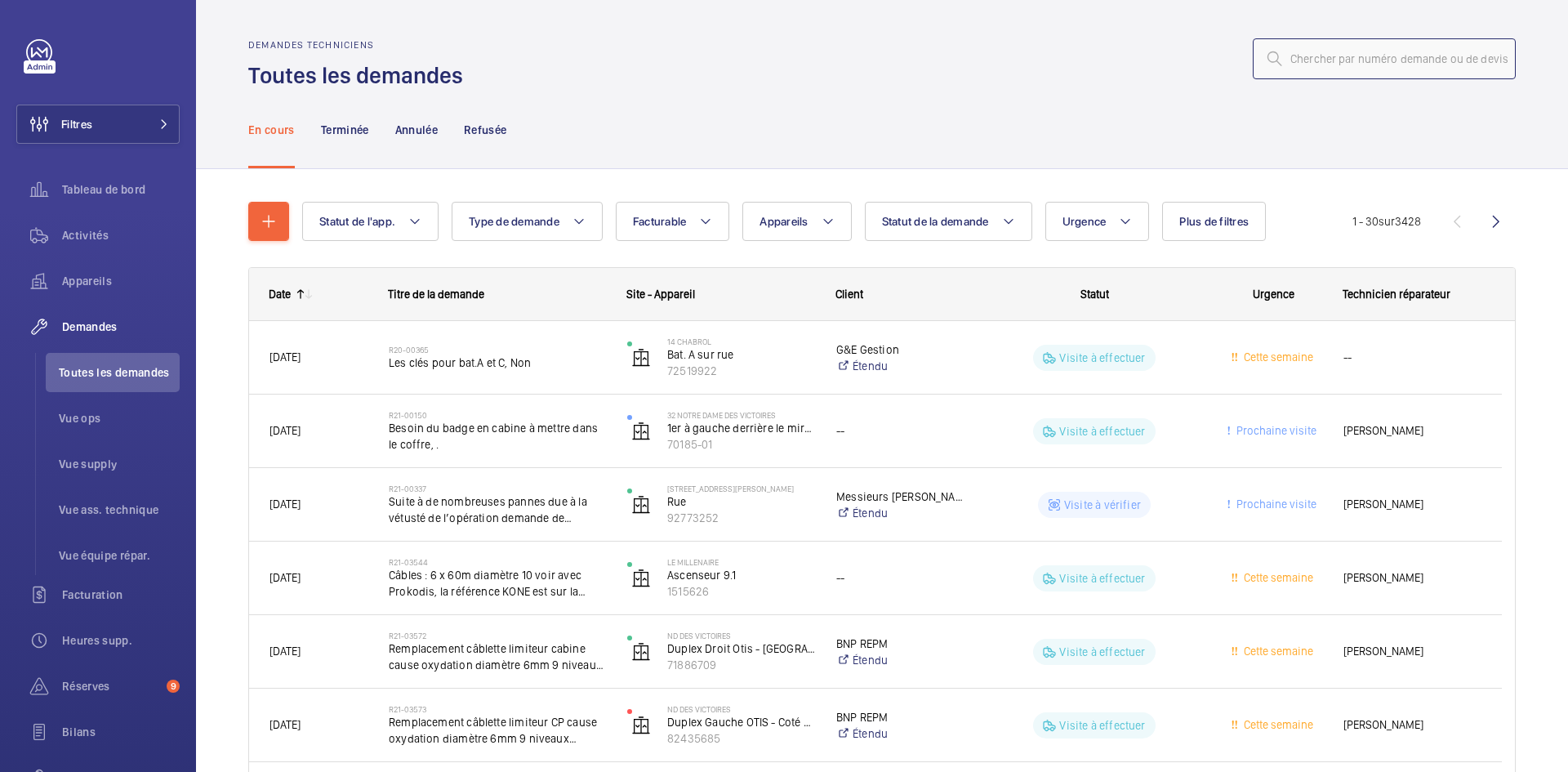
click at [1386, 52] on input "text" at bounding box center [1384, 58] width 263 height 41
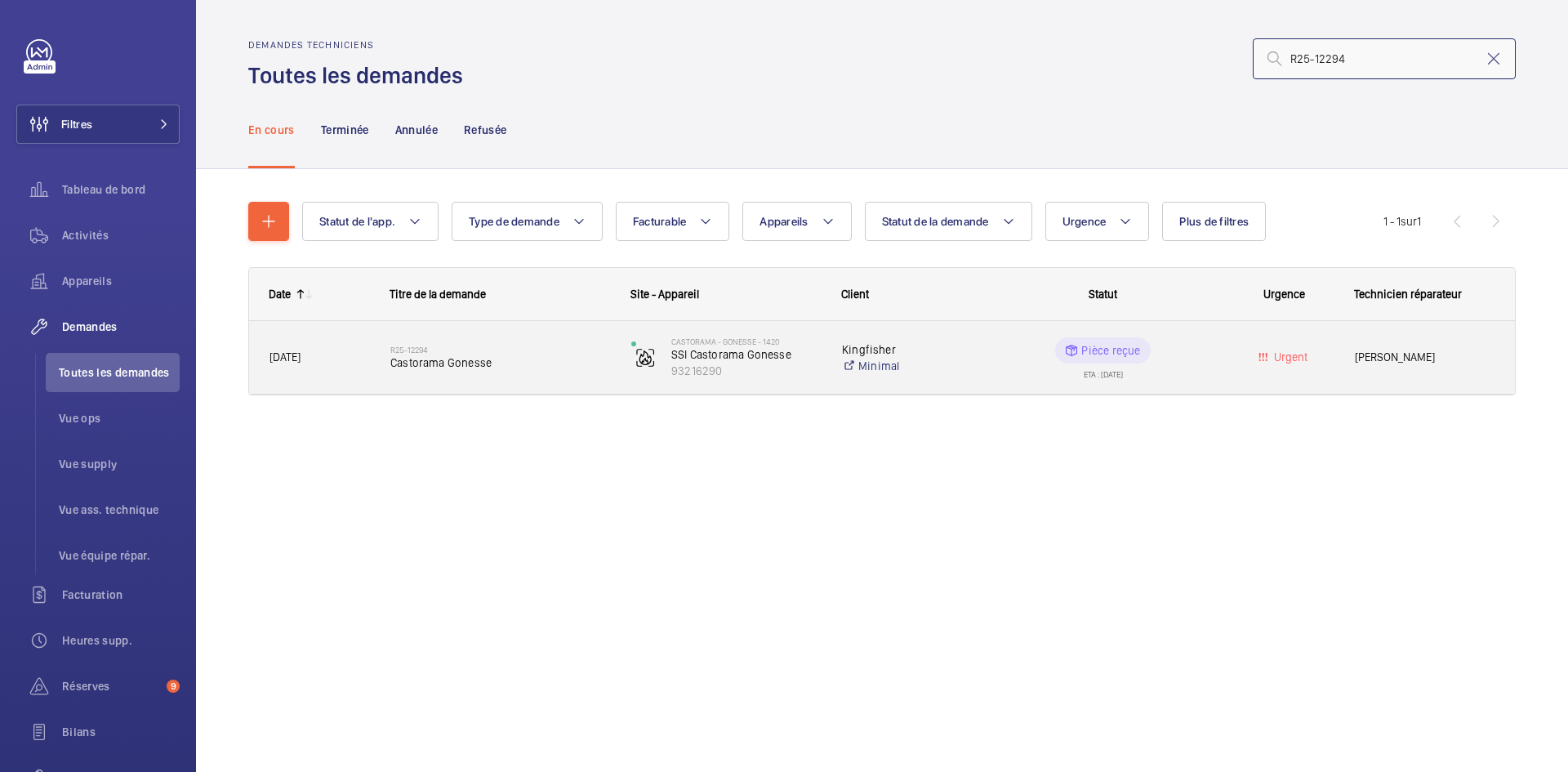
type input "R25-12294"
click at [384, 359] on div "R25-12294 Castorama Gonesse" at bounding box center [490, 357] width 239 height 73
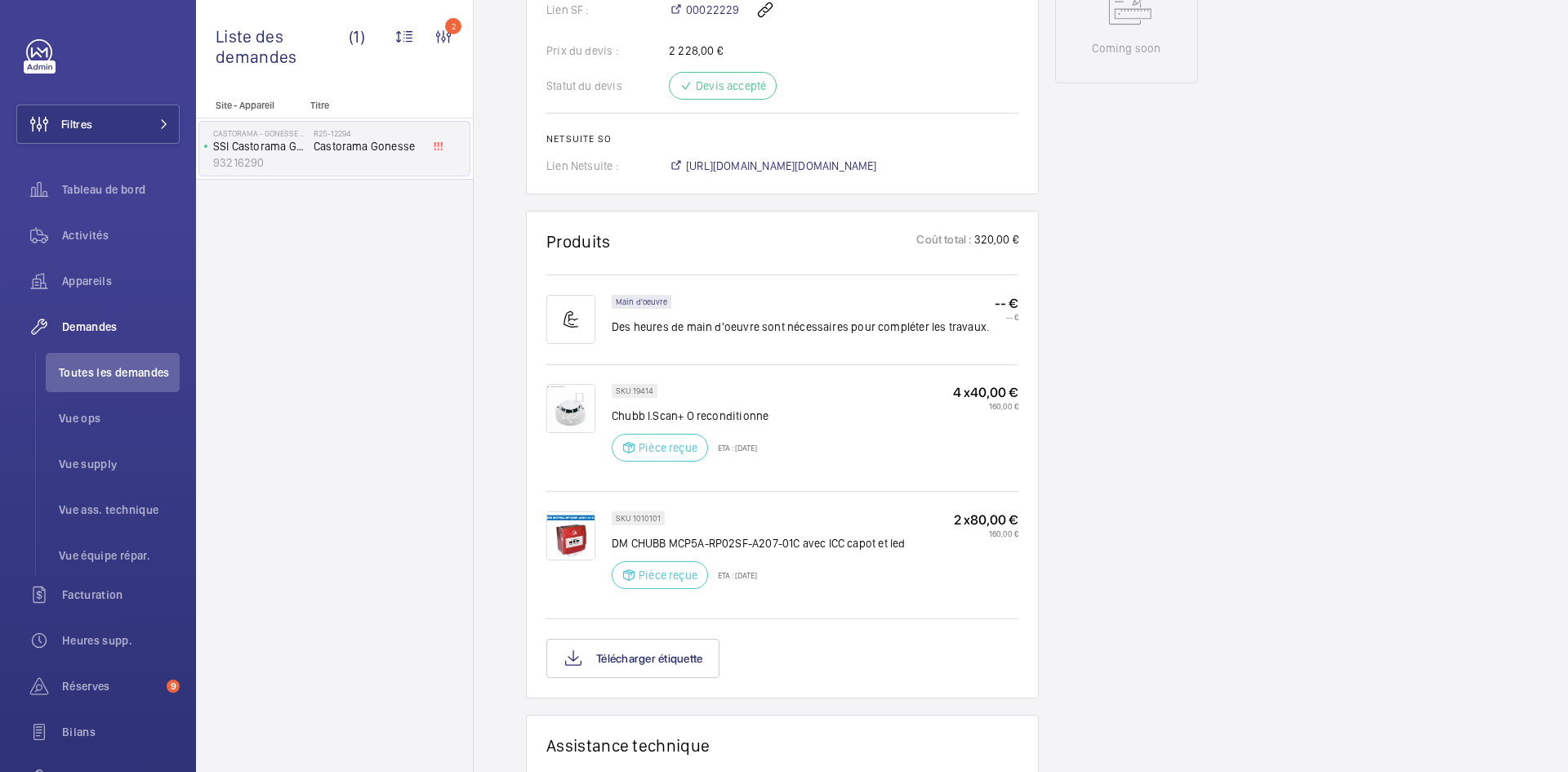
scroll to position [981, 0]
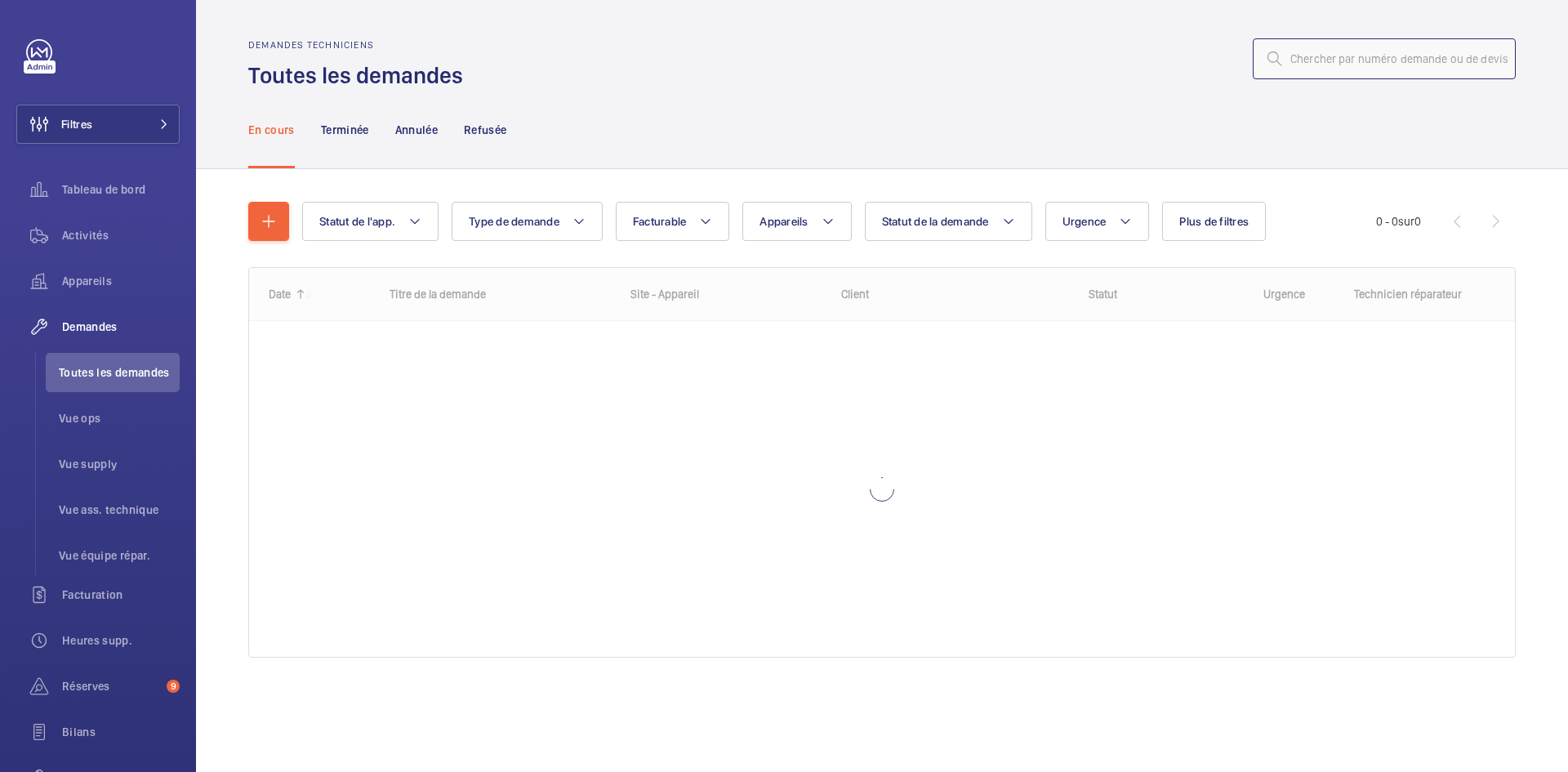
click at [1338, 62] on input "text" at bounding box center [1384, 58] width 263 height 41
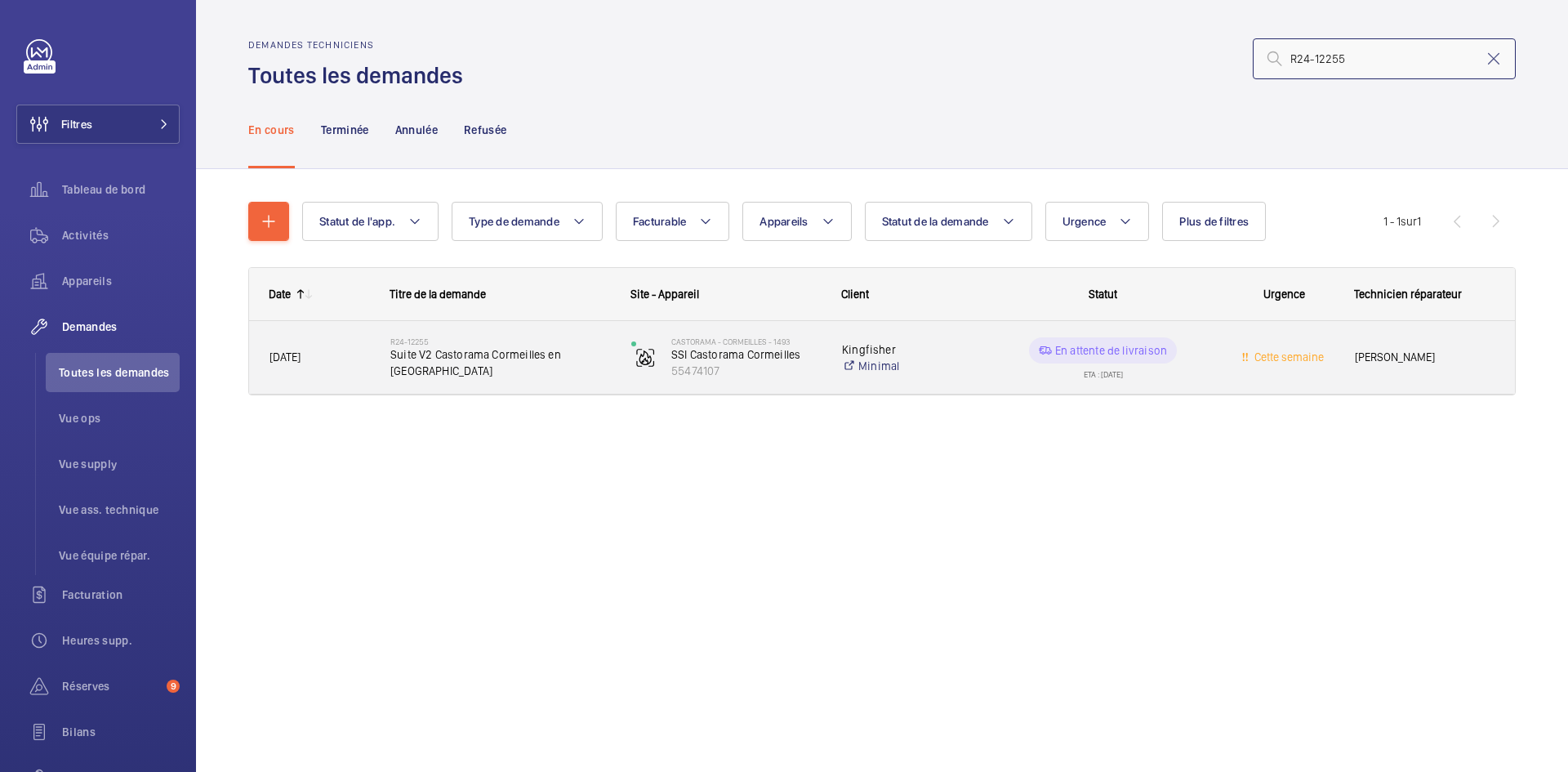
type input "R24-12255"
click at [319, 343] on div "07/11/2024" at bounding box center [310, 357] width 120 height 52
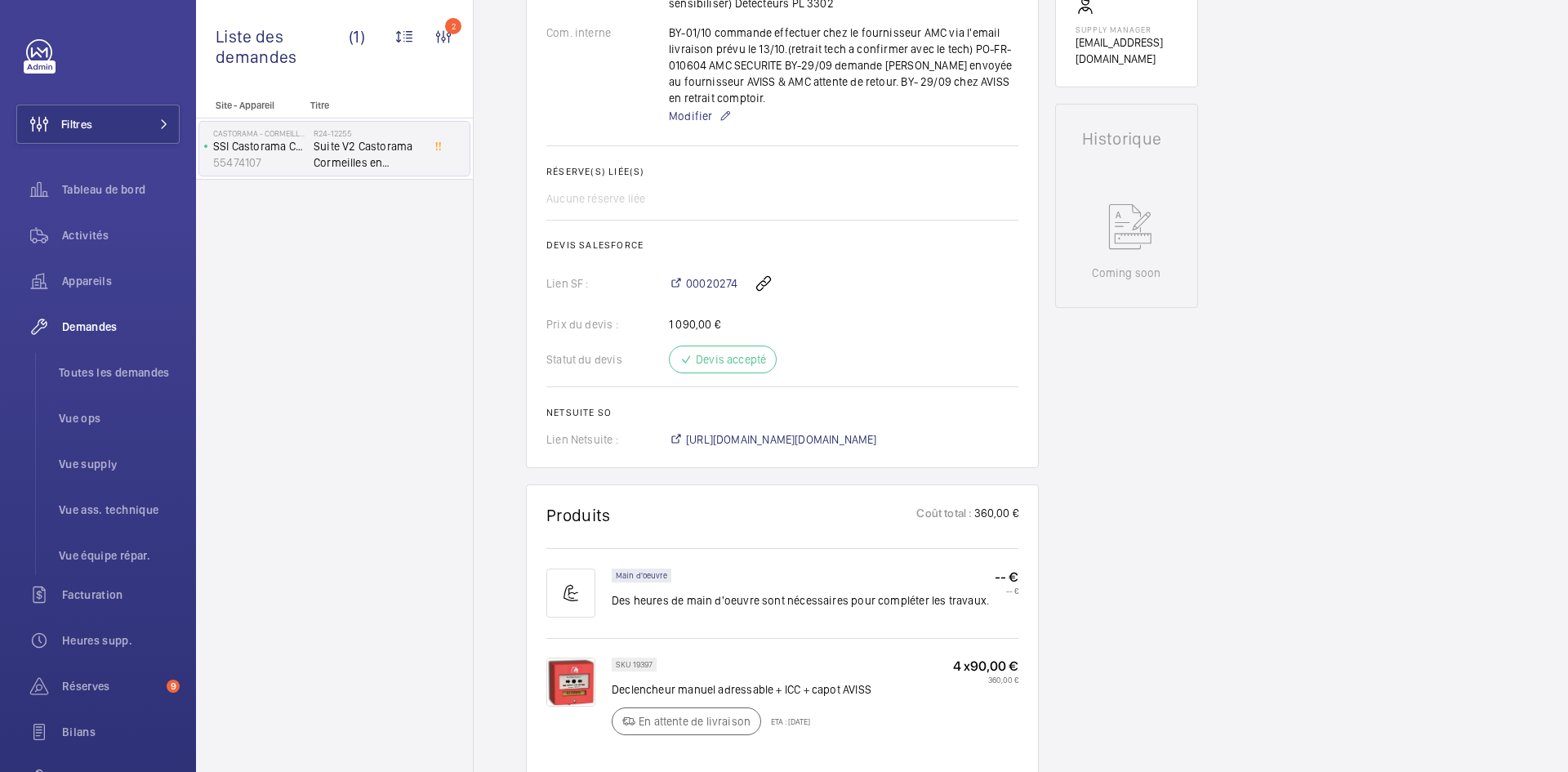
scroll to position [899, 0]
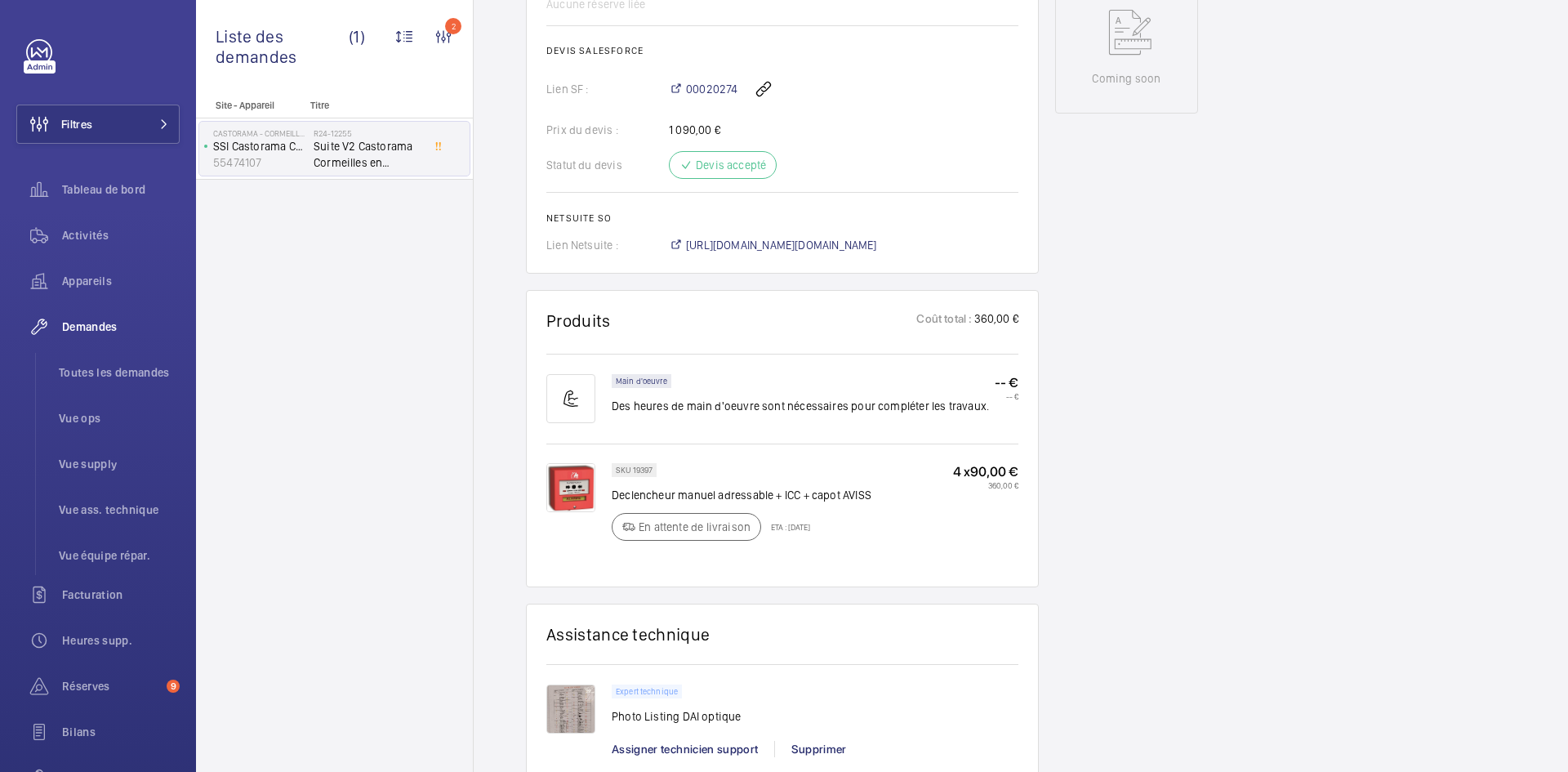
click at [571, 464] on img at bounding box center [571, 488] width 49 height 49
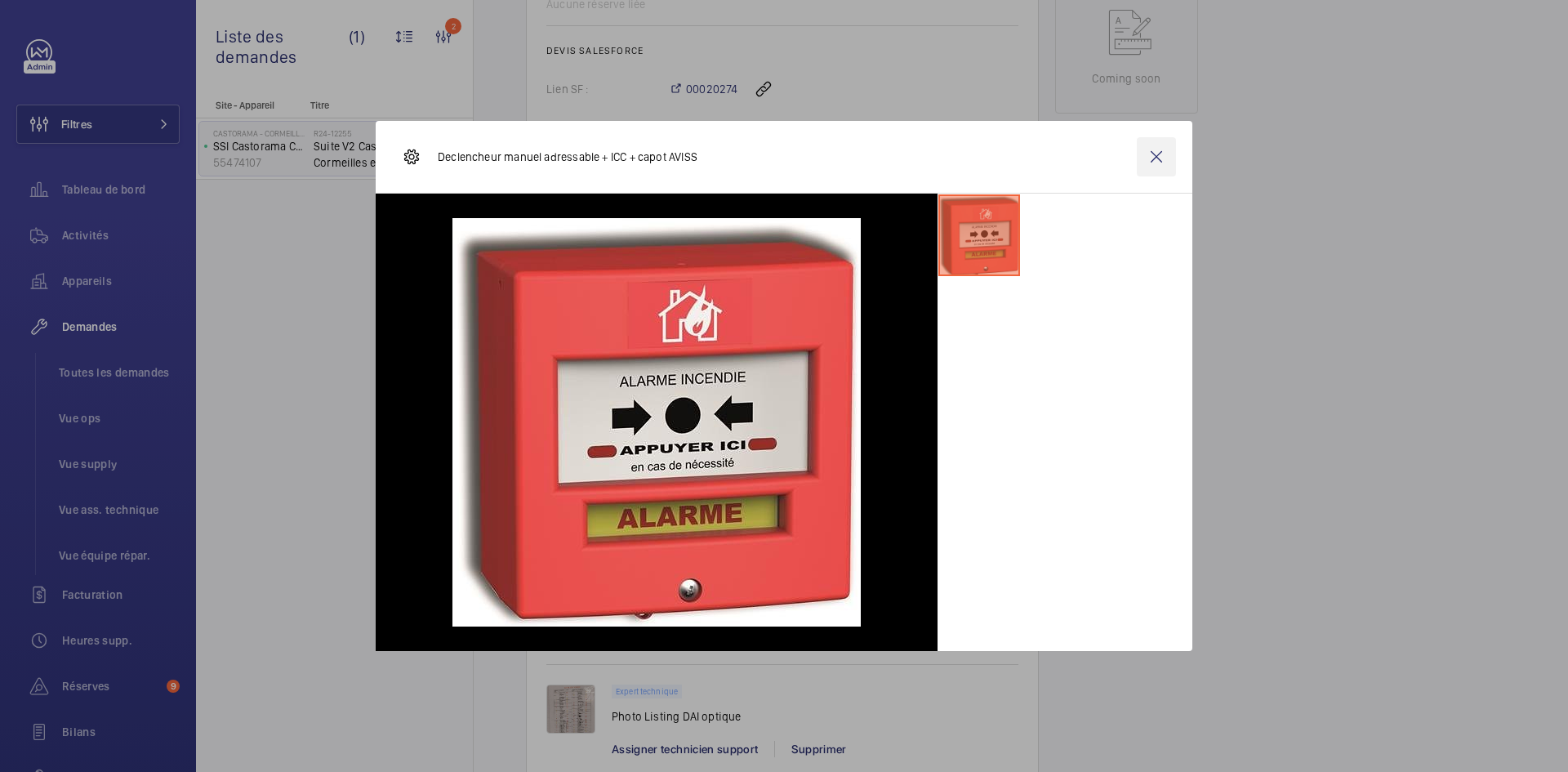
click at [1154, 155] on wm-front-icon-button at bounding box center [1156, 156] width 39 height 39
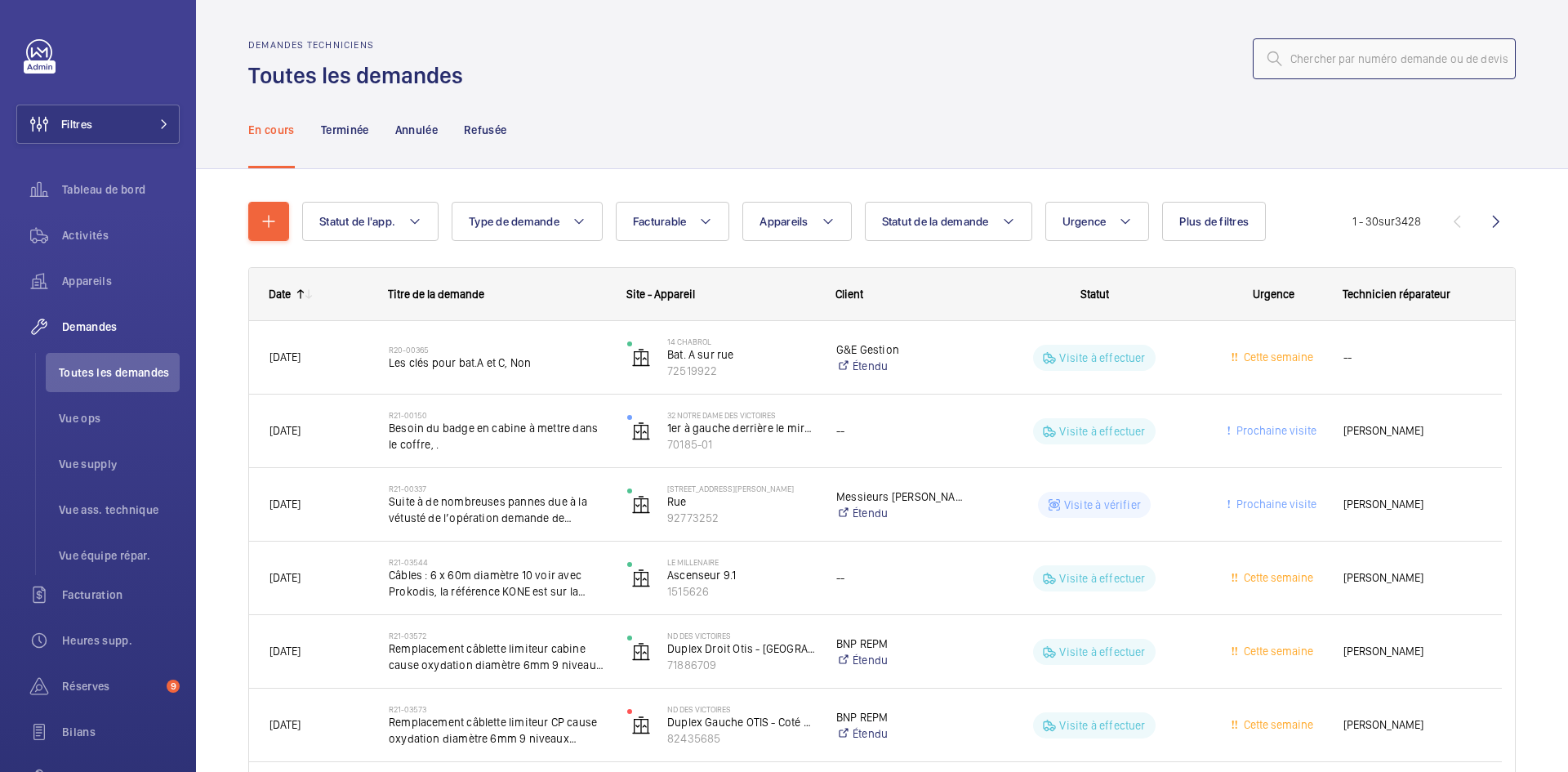
click at [1318, 65] on input "text" at bounding box center [1384, 58] width 263 height 41
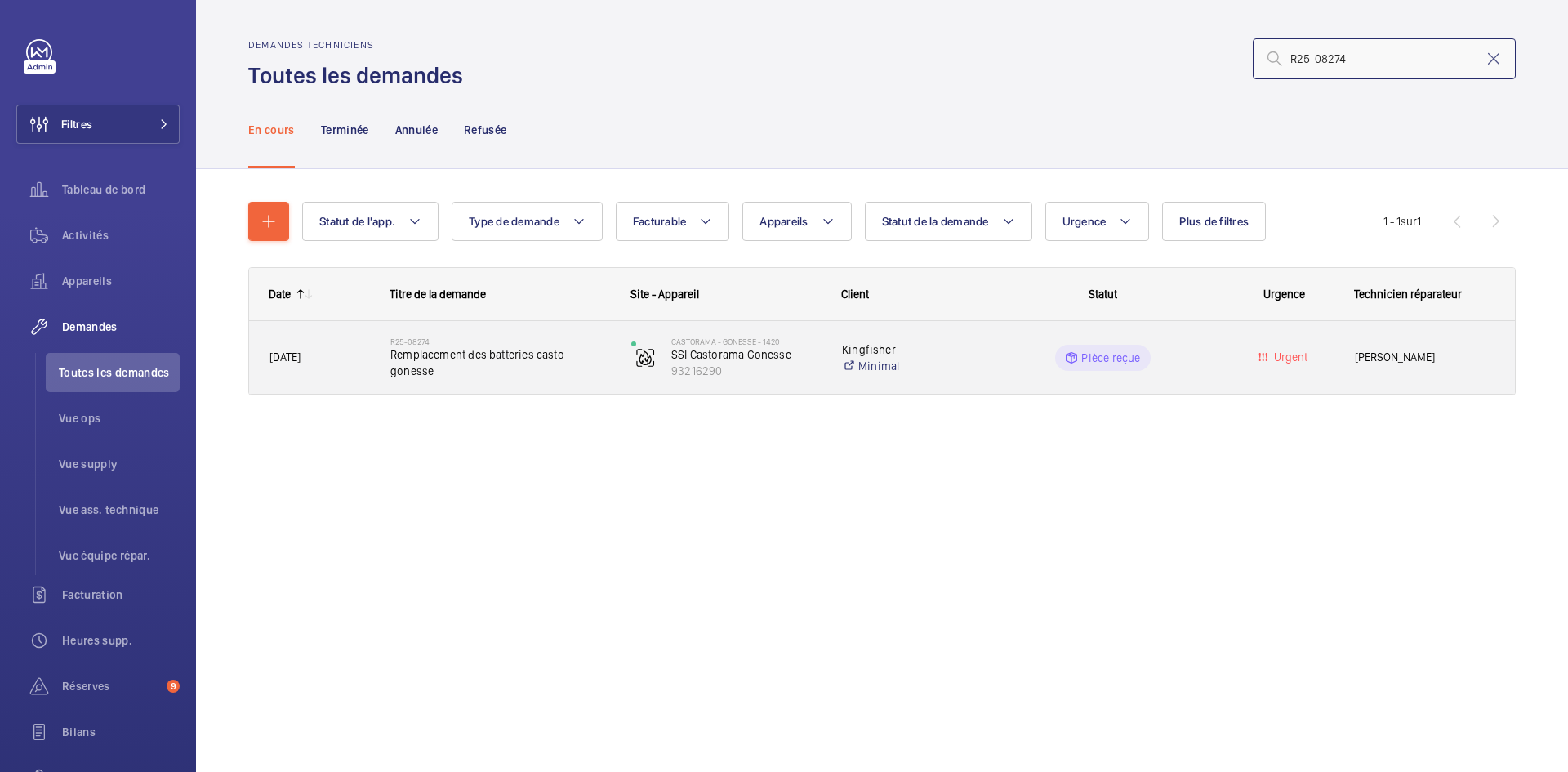
type input "R25-08274"
click at [384, 351] on div "R25-08274 Remplacement des batteries casto gonesse" at bounding box center [490, 357] width 239 height 73
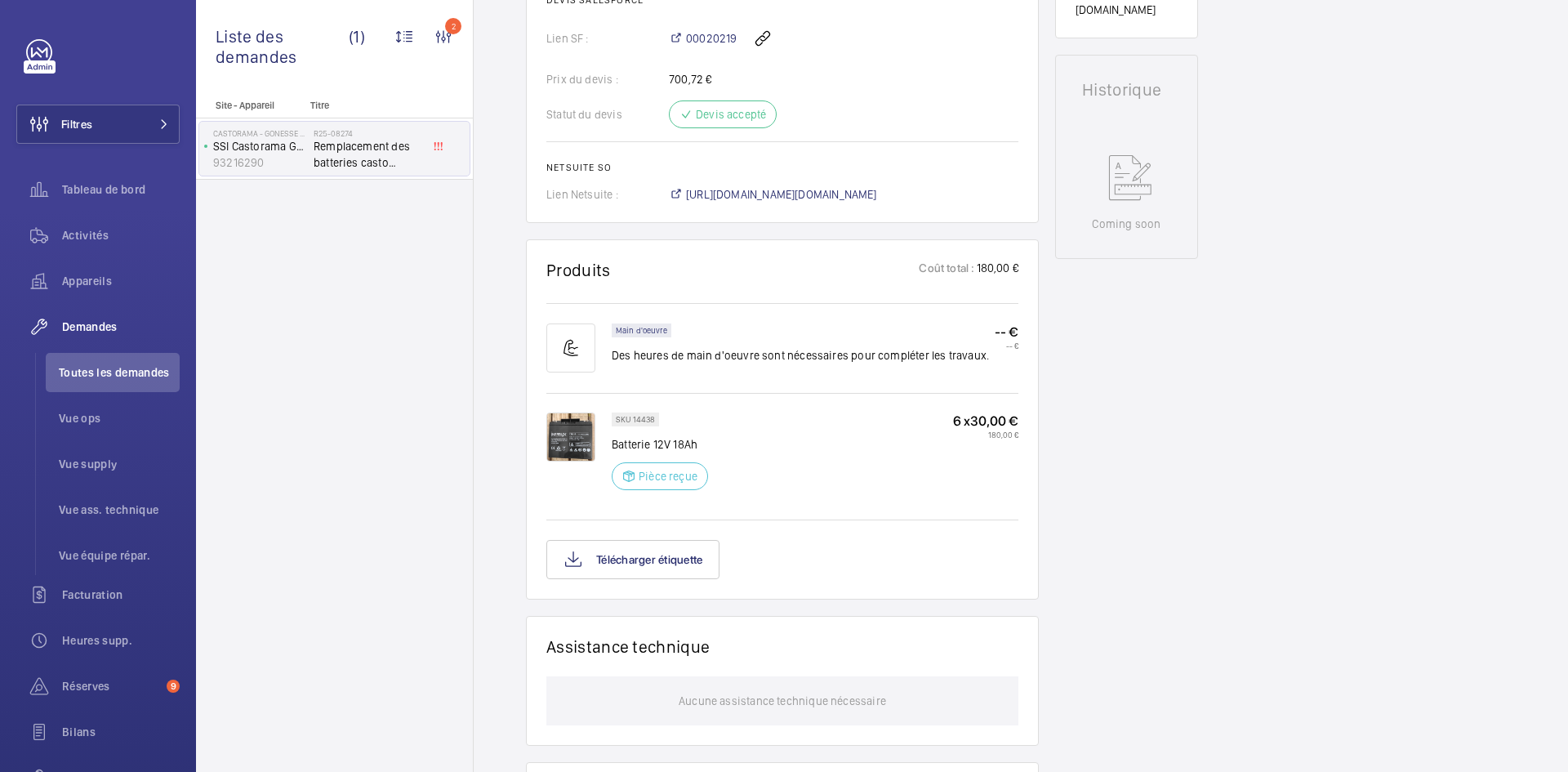
scroll to position [735, 0]
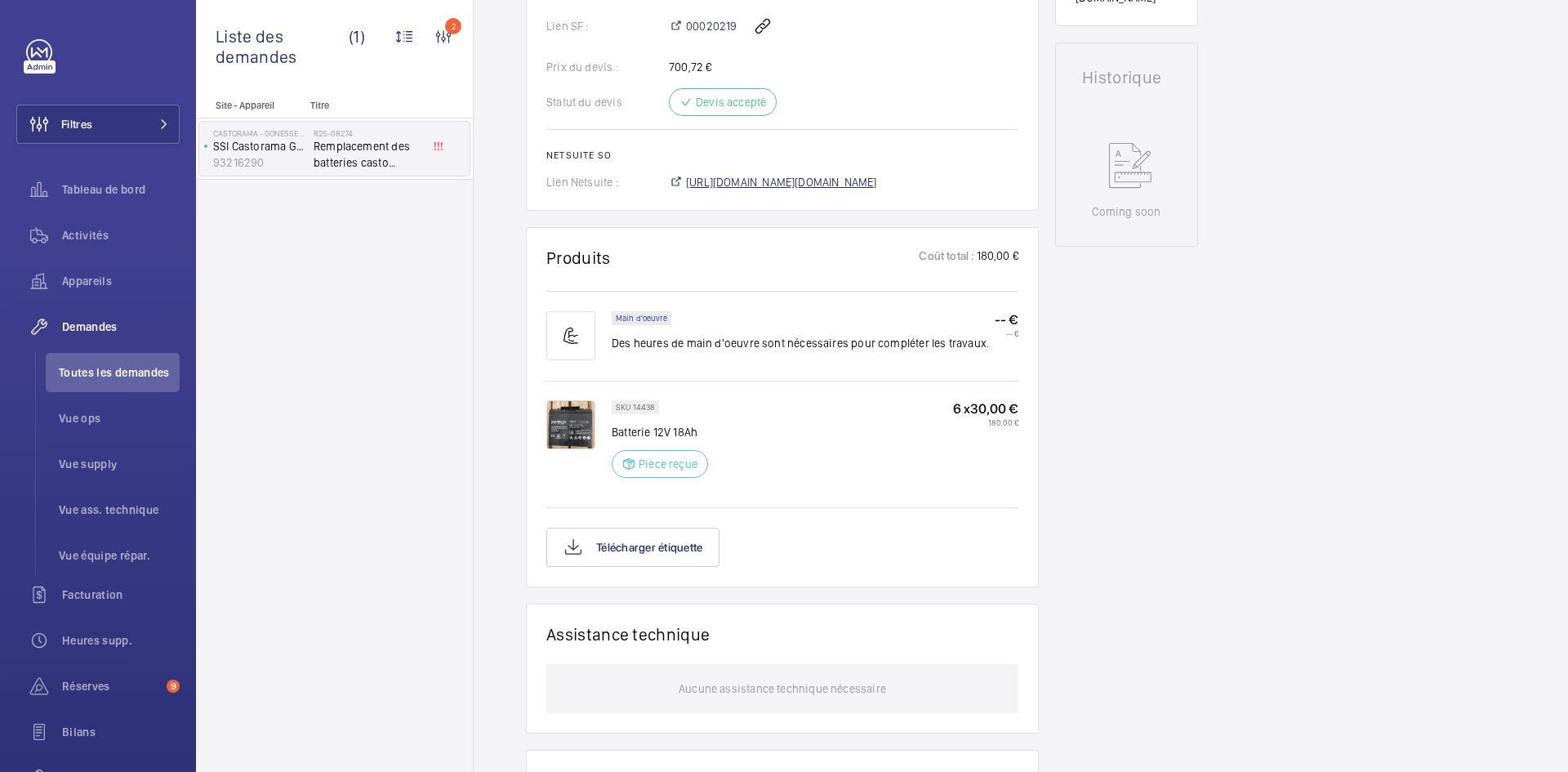
click at [815, 184] on span "[URL][DOMAIN_NAME][DOMAIN_NAME]" at bounding box center [782, 182] width 191 height 17
click at [817, 179] on span "[URL][DOMAIN_NAME][DOMAIN_NAME]" at bounding box center [782, 182] width 191 height 17
click at [557, 425] on img at bounding box center [571, 425] width 49 height 49
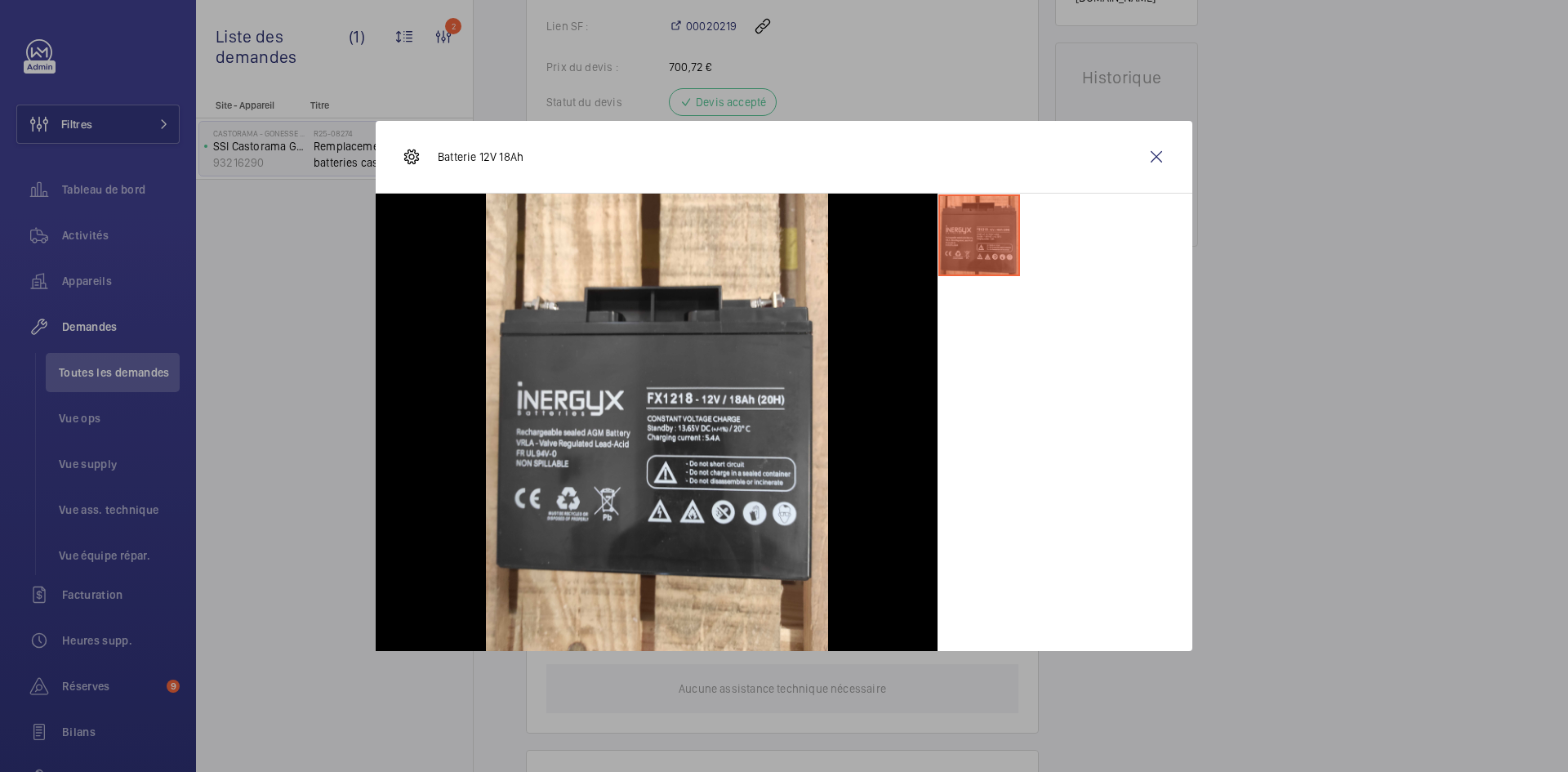
click at [1176, 161] on div "Batterie 12V 18Ah" at bounding box center [783, 158] width 816 height 73
click at [1162, 155] on wm-front-icon-button at bounding box center [1156, 156] width 39 height 39
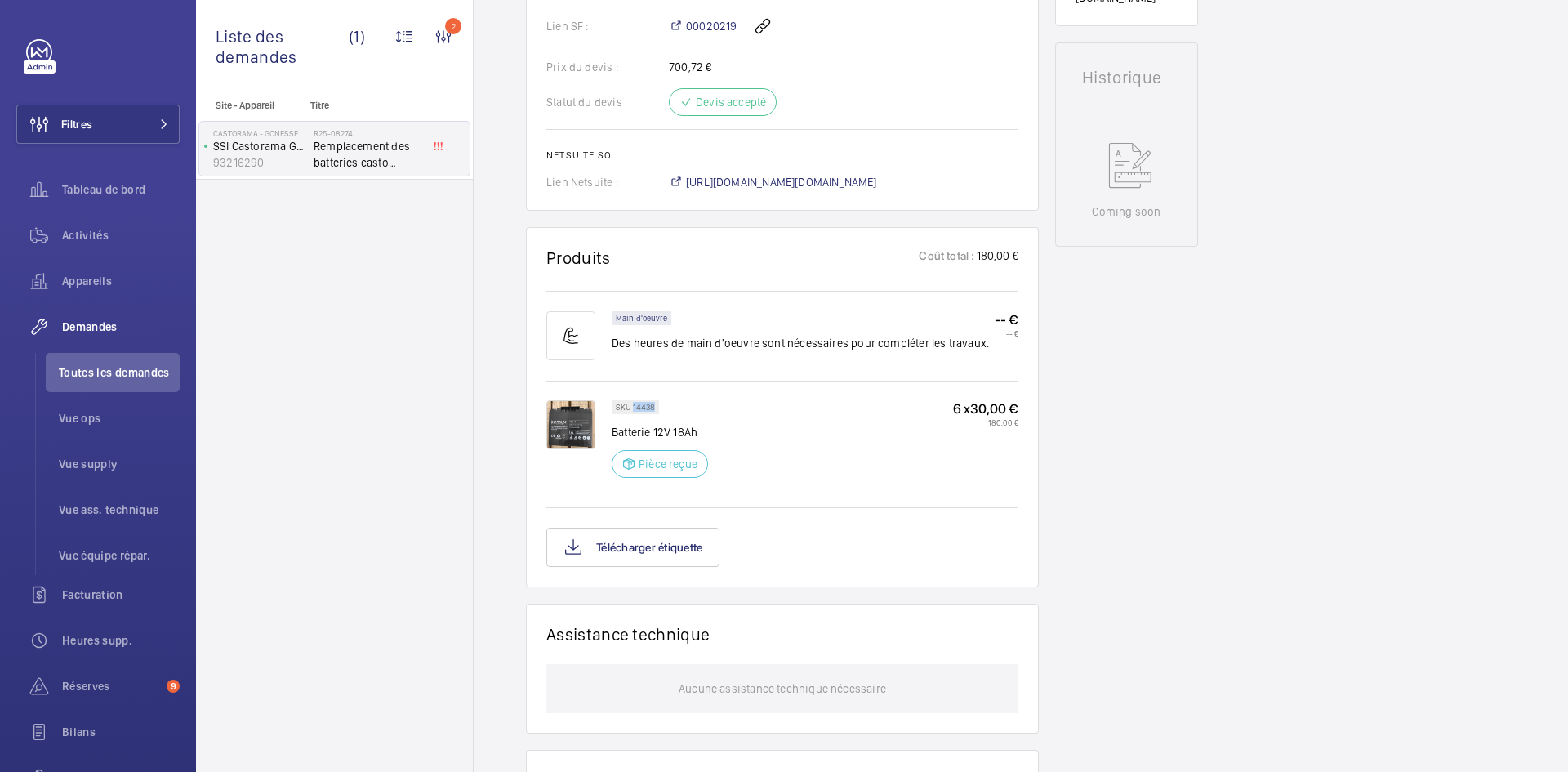
drag, startPoint x: 651, startPoint y: 409, endPoint x: 641, endPoint y: 404, distance: 11.2
click at [634, 409] on div "SKU 14438" at bounding box center [635, 407] width 47 height 14
copy p "14438"
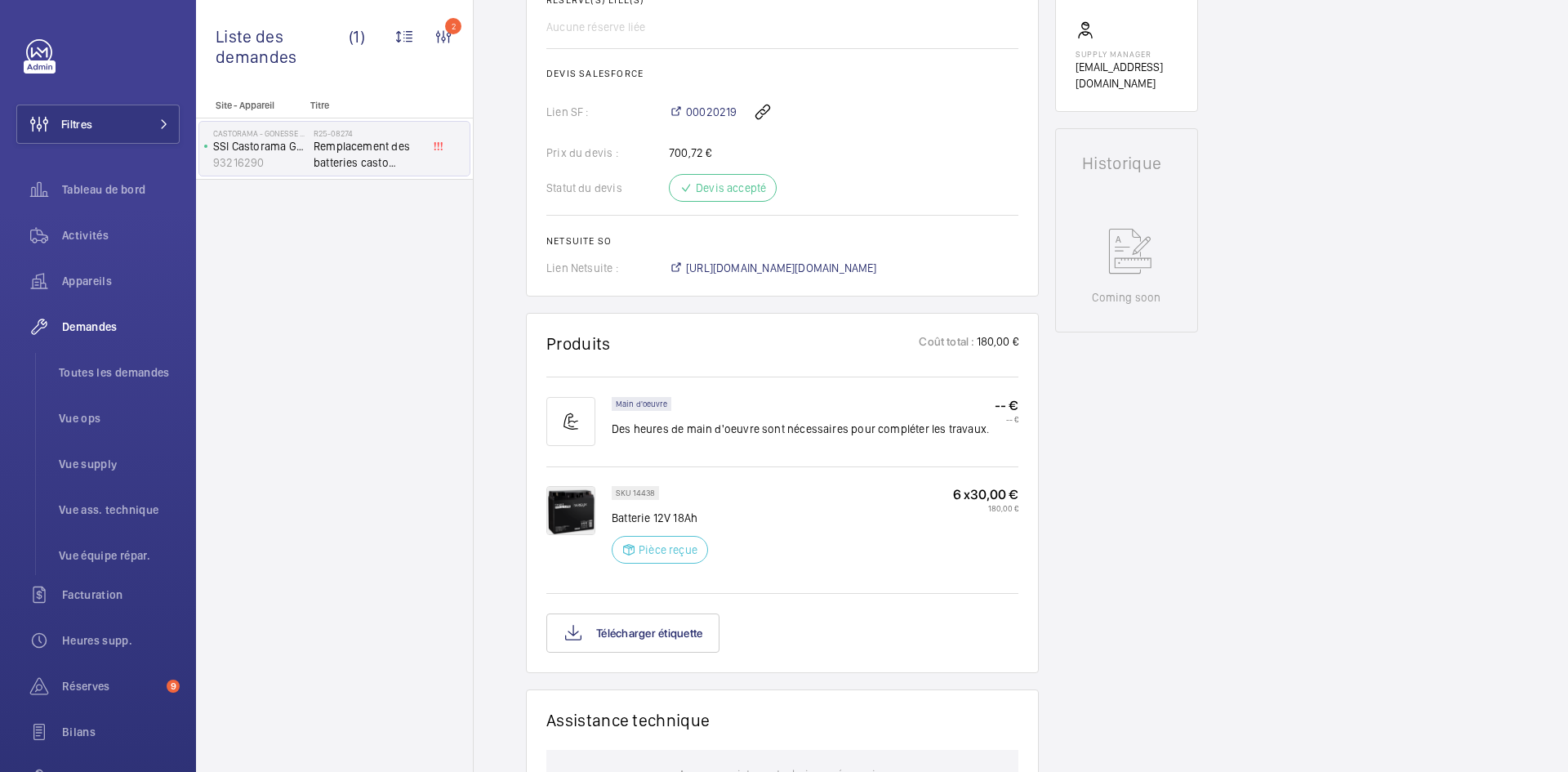
scroll to position [654, 0]
click at [578, 503] on img at bounding box center [571, 506] width 49 height 49
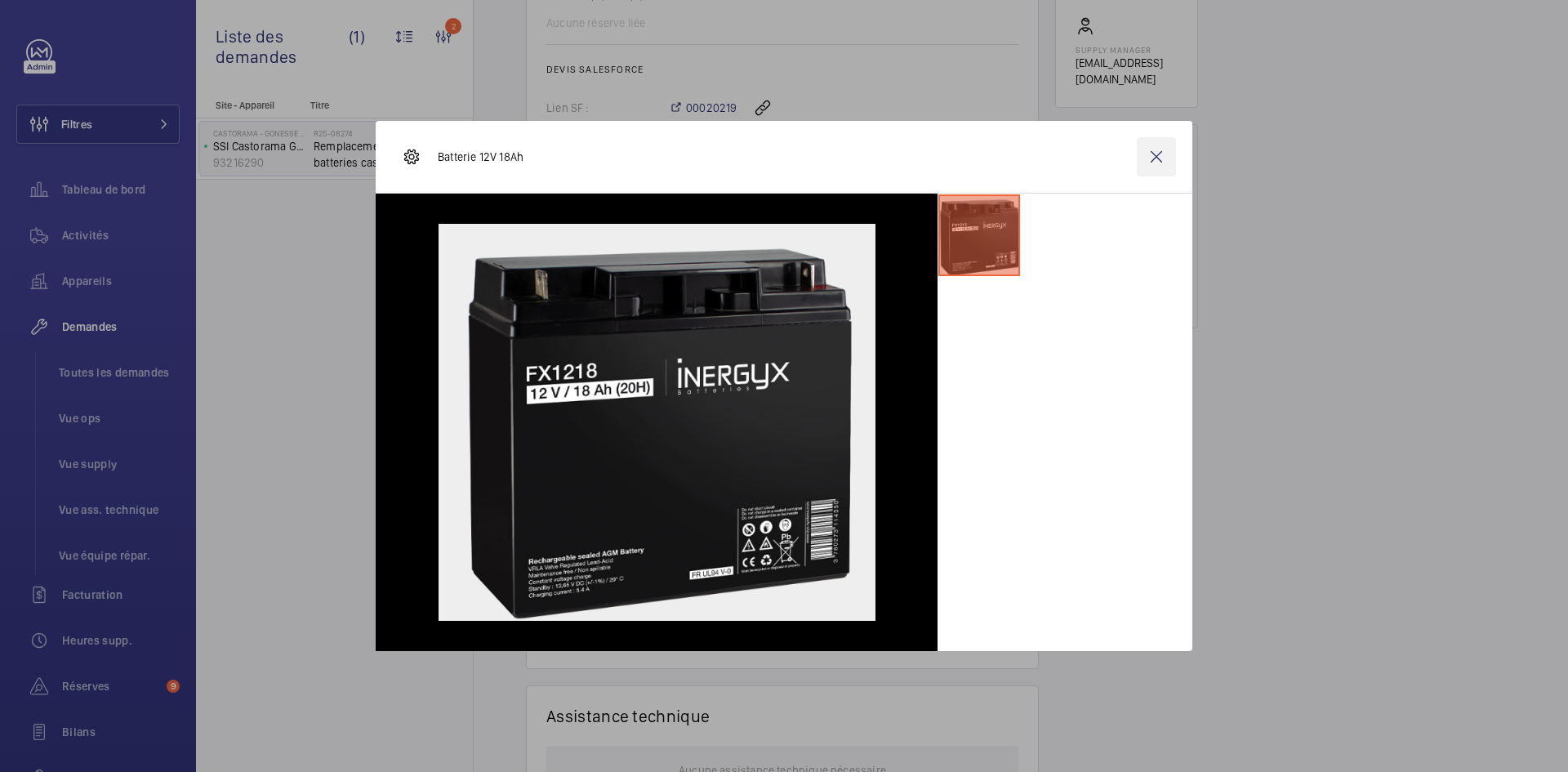
click at [1159, 159] on wm-front-icon-button at bounding box center [1156, 156] width 39 height 39
